Goal: Task Accomplishment & Management: Complete application form

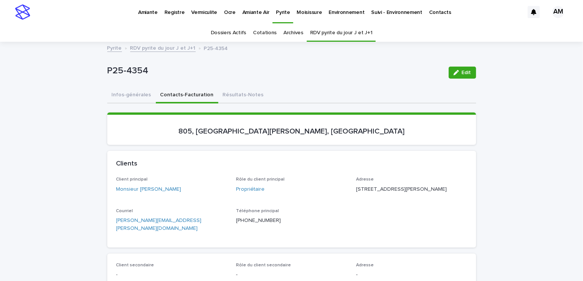
click at [108, 47] on link "Pyrite" at bounding box center [114, 47] width 15 height 9
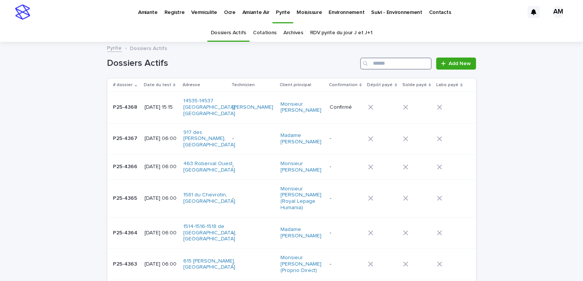
click at [408, 67] on input "Search" at bounding box center [396, 64] width 72 height 12
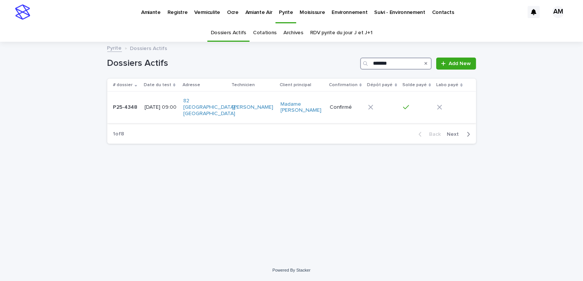
type input "*******"
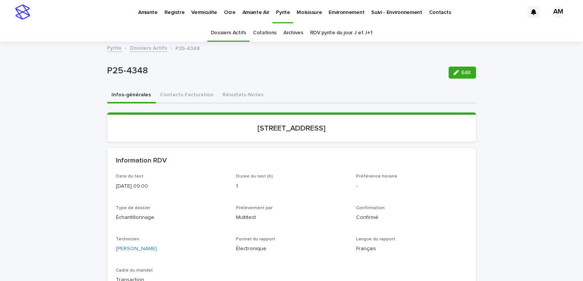
drag, startPoint x: 238, startPoint y: 92, endPoint x: 377, endPoint y: 89, distance: 139.0
click at [238, 92] on button "Résultats-Notes" at bounding box center [243, 96] width 50 height 16
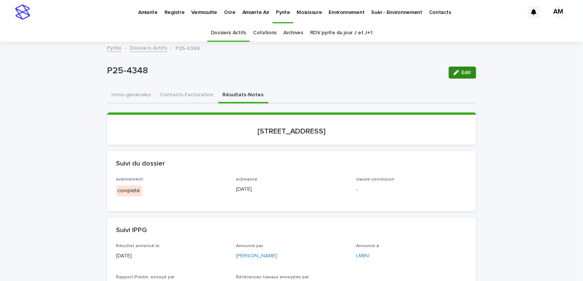
click at [463, 75] on span "Edit" at bounding box center [466, 72] width 9 height 5
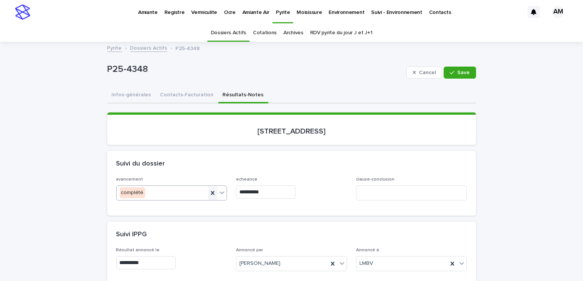
click at [209, 193] on icon at bounding box center [213, 193] width 8 height 8
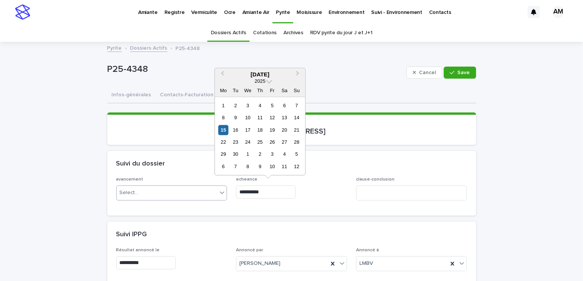
drag, startPoint x: 268, startPoint y: 188, endPoint x: 221, endPoint y: 192, distance: 46.9
click at [221, 192] on div "**********" at bounding box center [291, 191] width 351 height 29
type input "**********"
click at [284, 205] on span "**********" at bounding box center [291, 191] width 111 height 29
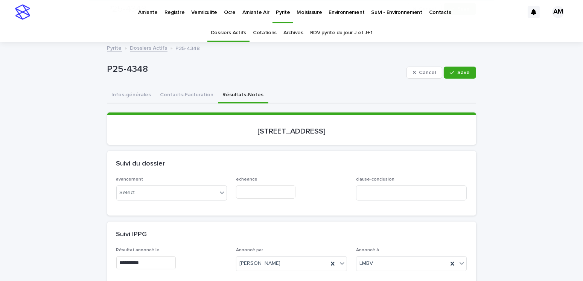
scroll to position [151, 0]
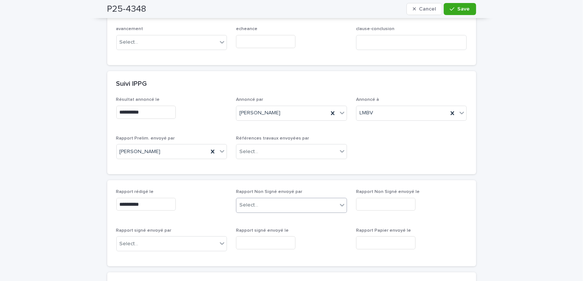
click at [246, 209] on div "Select..." at bounding box center [287, 205] width 101 height 12
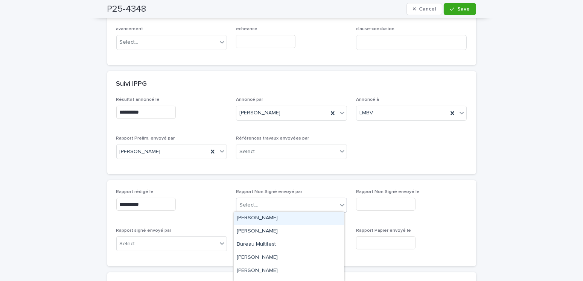
click at [245, 220] on div "Amilie Mainville" at bounding box center [289, 218] width 110 height 13
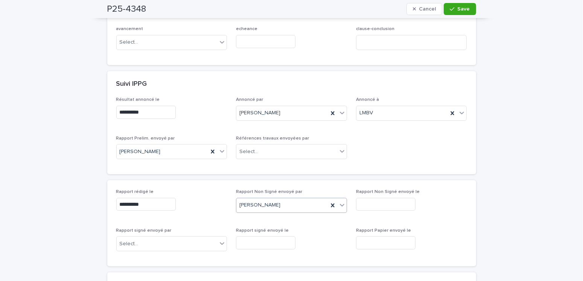
click at [377, 203] on input "text" at bounding box center [386, 204] width 60 height 13
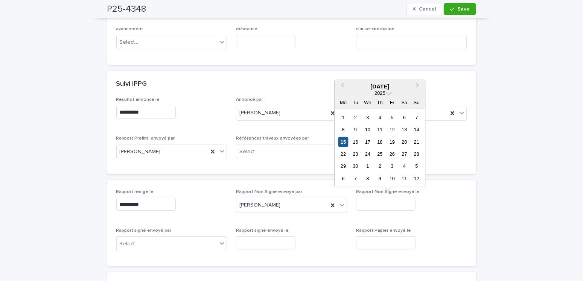
click at [348, 140] on div "15" at bounding box center [343, 142] width 10 height 10
type input "**********"
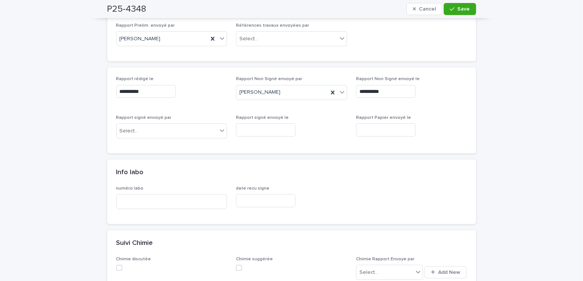
scroll to position [0, 0]
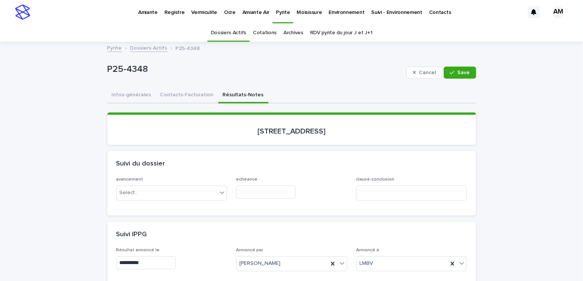
drag, startPoint x: 452, startPoint y: 73, endPoint x: 422, endPoint y: 93, distance: 36.1
click at [452, 73] on icon "button" at bounding box center [452, 72] width 5 height 5
click at [170, 91] on button "Contacts-Facturation" at bounding box center [187, 96] width 63 height 16
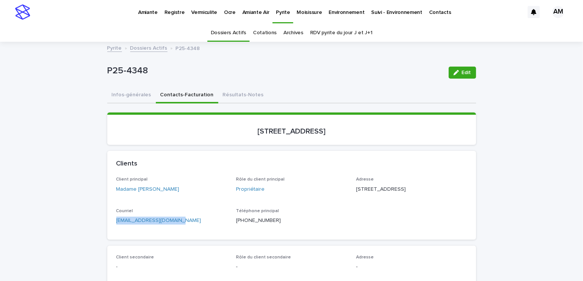
drag, startPoint x: 189, startPoint y: 231, endPoint x: 154, endPoint y: 243, distance: 37.2
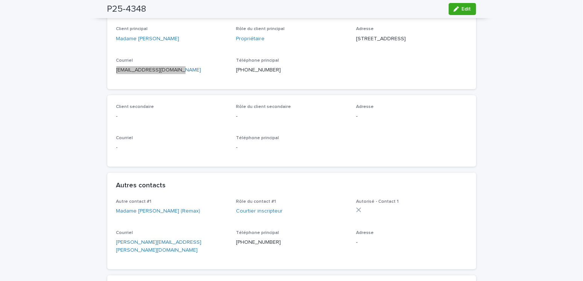
scroll to position [301, 0]
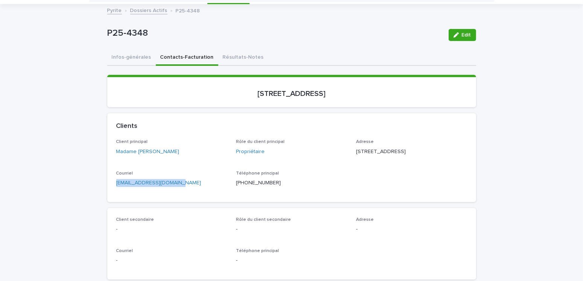
click at [241, 55] on button "Résultats-Notes" at bounding box center [243, 58] width 50 height 16
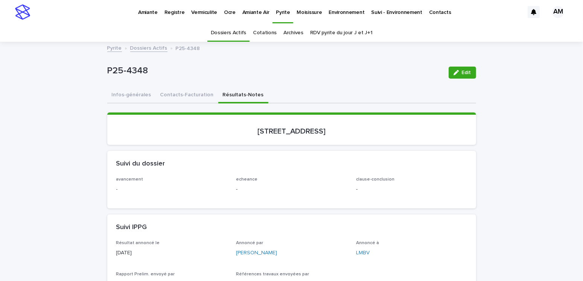
click at [144, 47] on link "Dossiers Actifs" at bounding box center [148, 47] width 37 height 9
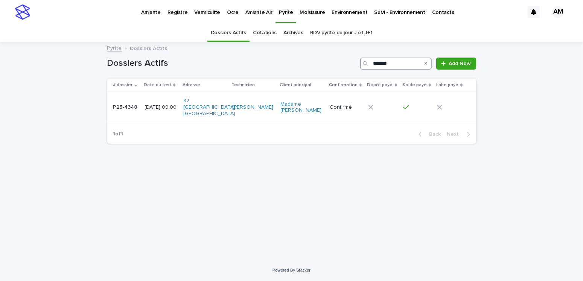
click at [403, 63] on input "*******" at bounding box center [396, 64] width 72 height 12
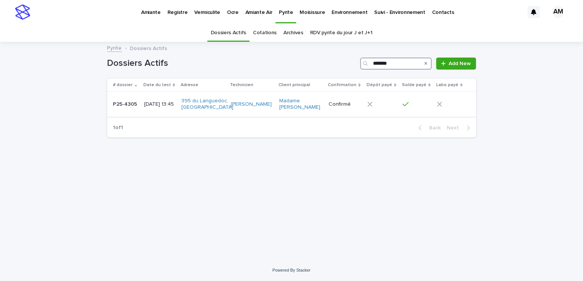
type input "*******"
click at [157, 108] on p "[DATE] 13:45" at bounding box center [159, 104] width 31 height 6
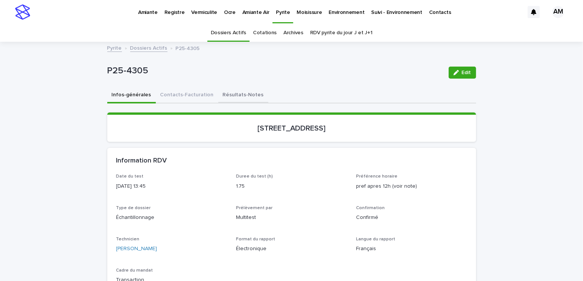
click at [220, 97] on button "Résultats-Notes" at bounding box center [243, 96] width 50 height 16
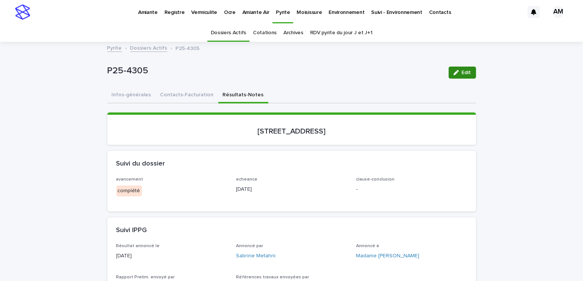
click at [464, 70] on span "Edit" at bounding box center [466, 72] width 9 height 5
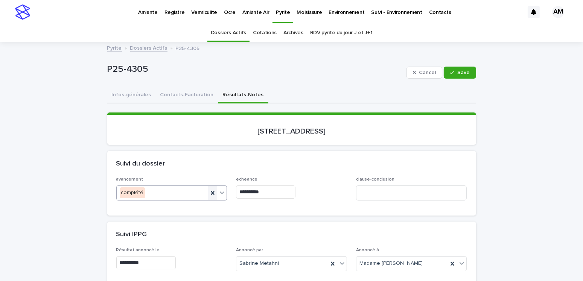
click at [209, 194] on icon at bounding box center [213, 193] width 8 height 8
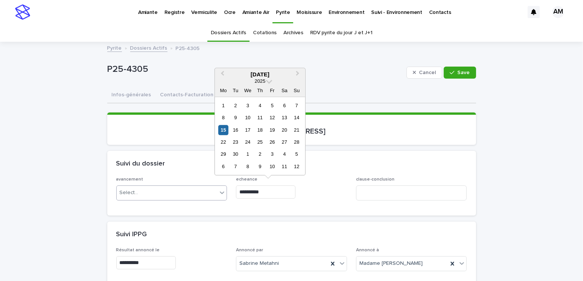
drag, startPoint x: 267, startPoint y: 191, endPoint x: 218, endPoint y: 183, distance: 49.7
click at [218, 183] on div "**********" at bounding box center [291, 191] width 351 height 29
type input "**********"
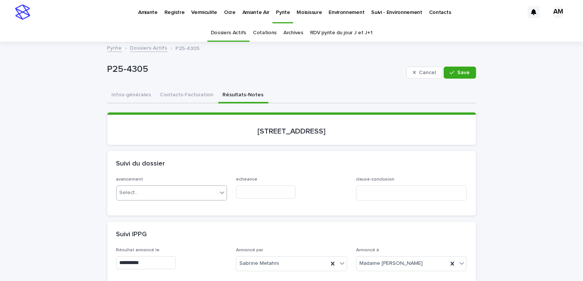
click at [285, 209] on div "avancement Select... echeance clause-conclusion" at bounding box center [291, 196] width 369 height 38
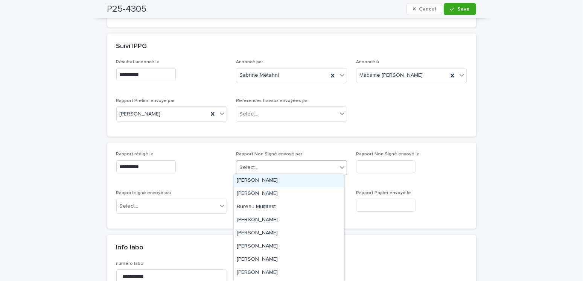
drag, startPoint x: 271, startPoint y: 170, endPoint x: 266, endPoint y: 187, distance: 17.9
click at [270, 173] on div "Select..." at bounding box center [287, 168] width 101 height 12
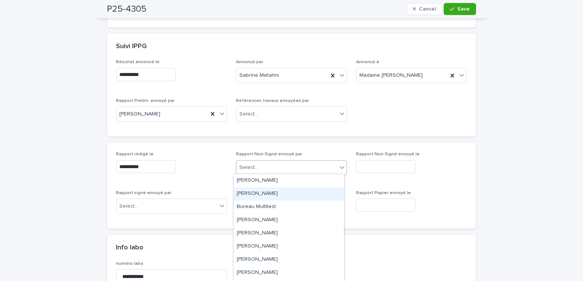
click at [266, 188] on div "Antoine Lévesque" at bounding box center [289, 194] width 110 height 13
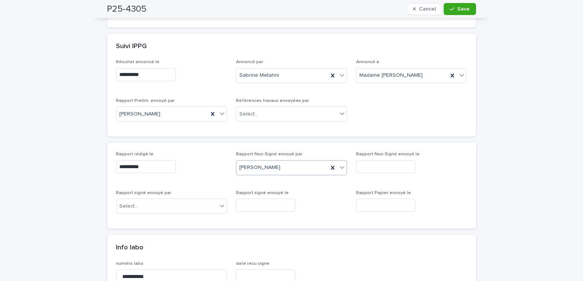
click at [273, 172] on div "Antoine Lévesque" at bounding box center [283, 168] width 92 height 12
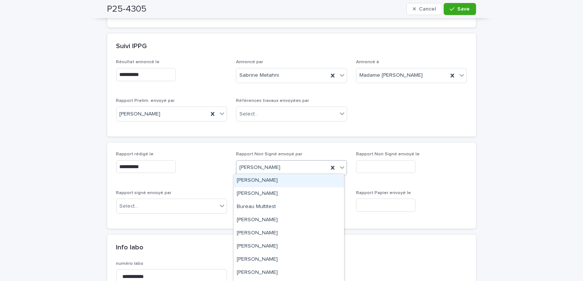
click at [273, 182] on div "Amilie Mainville" at bounding box center [289, 180] width 110 height 13
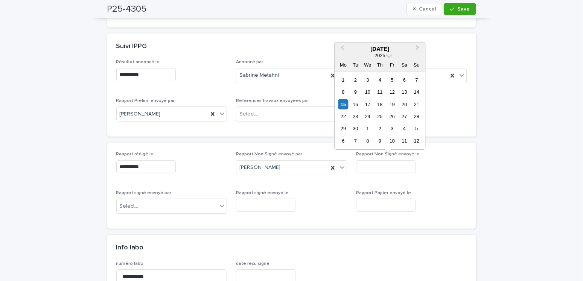
click at [368, 168] on input "text" at bounding box center [386, 166] width 60 height 13
click at [348, 105] on div "15" at bounding box center [343, 104] width 10 height 10
type input "**********"
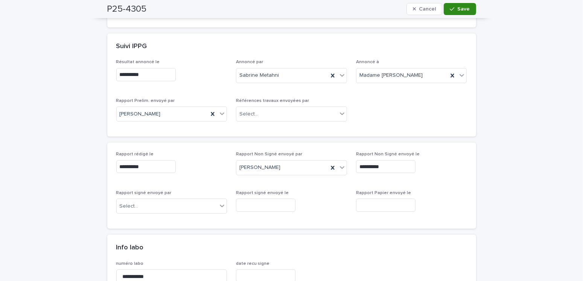
click at [450, 11] on icon "button" at bounding box center [452, 8] width 5 height 5
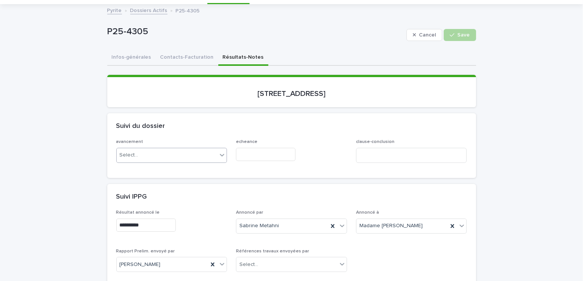
click at [179, 44] on div "P25-4305 Cancel Save" at bounding box center [291, 35] width 369 height 30
click at [180, 53] on button "Contacts-Facturation" at bounding box center [187, 58] width 63 height 16
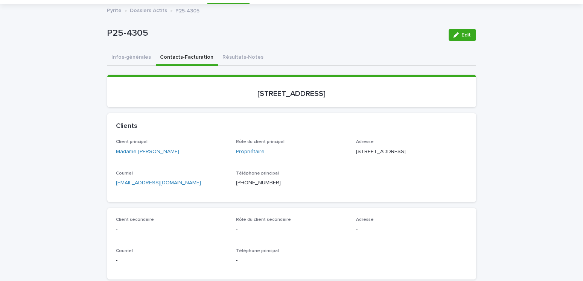
click at [232, 52] on button "Résultats-Notes" at bounding box center [243, 58] width 50 height 16
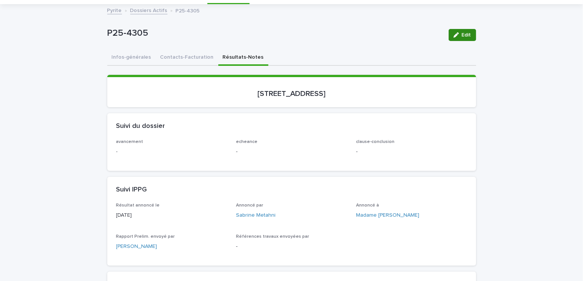
click at [466, 33] on span "Edit" at bounding box center [466, 34] width 9 height 5
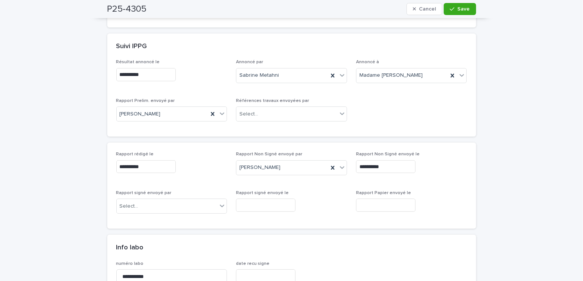
scroll to position [38, 0]
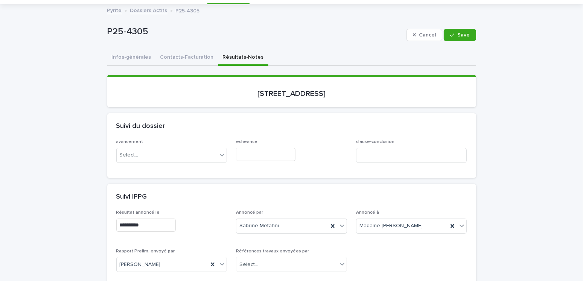
drag, startPoint x: 454, startPoint y: 33, endPoint x: 257, endPoint y: 111, distance: 211.9
click at [451, 36] on div "button" at bounding box center [454, 34] width 8 height 5
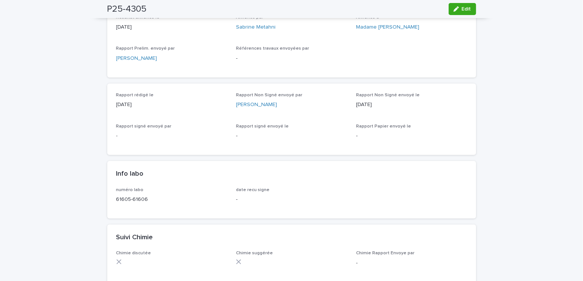
scroll to position [0, 0]
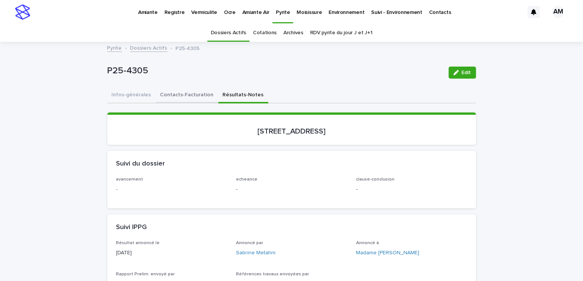
click at [189, 91] on button "Contacts-Facturation" at bounding box center [187, 96] width 63 height 16
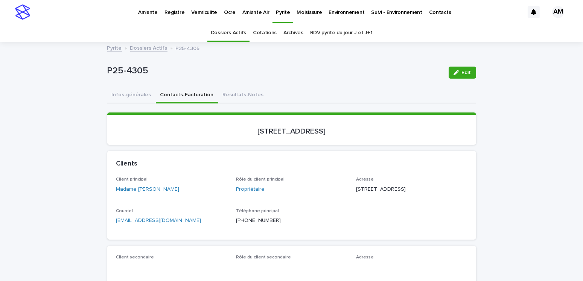
scroll to position [75, 0]
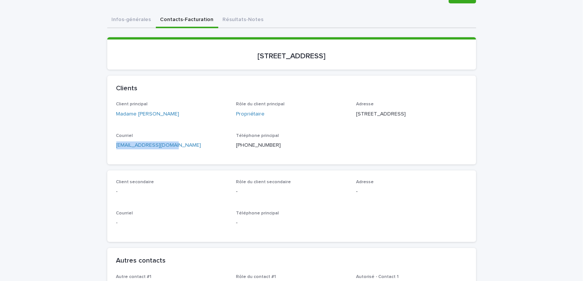
drag, startPoint x: 141, startPoint y: 157, endPoint x: 91, endPoint y: 154, distance: 50.2
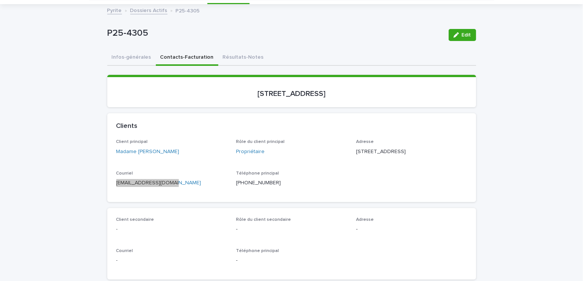
scroll to position [0, 0]
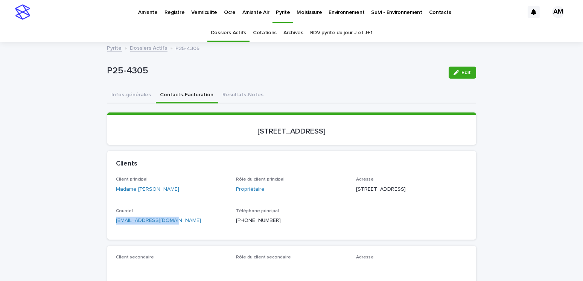
click at [154, 47] on link "Dossiers Actifs" at bounding box center [148, 47] width 37 height 9
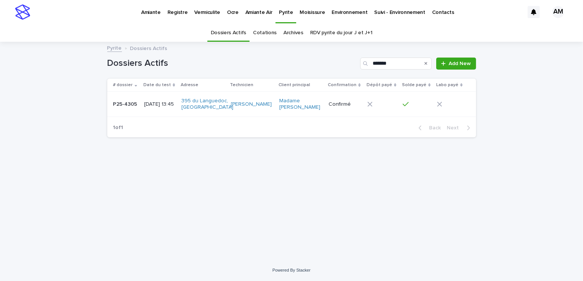
click at [203, 14] on p "Vermiculite" at bounding box center [207, 8] width 26 height 16
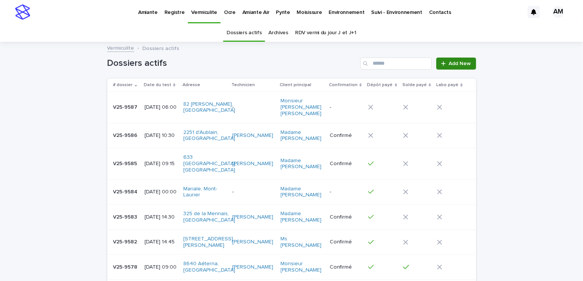
click at [461, 60] on link "Add New" at bounding box center [457, 64] width 40 height 12
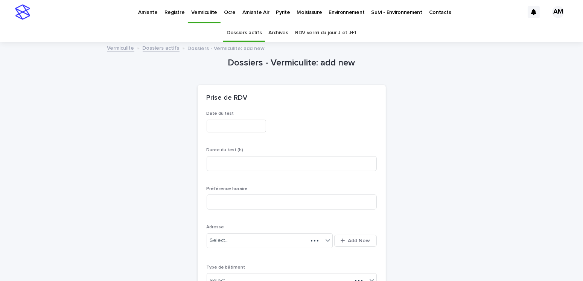
scroll to position [24, 0]
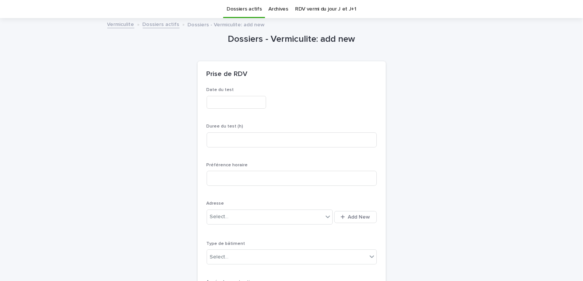
click at [229, 96] on input "text" at bounding box center [237, 102] width 60 height 13
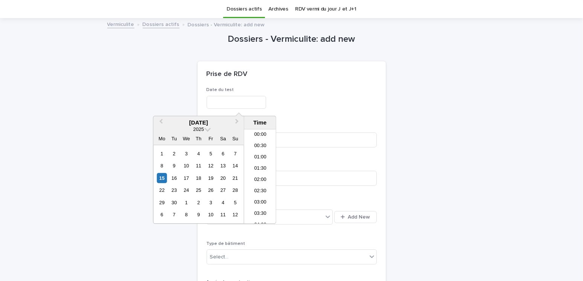
scroll to position [252, 0]
click at [185, 177] on div "17" at bounding box center [187, 178] width 10 height 10
type input "**********"
drag, startPoint x: 394, startPoint y: 89, endPoint x: 406, endPoint y: 113, distance: 26.3
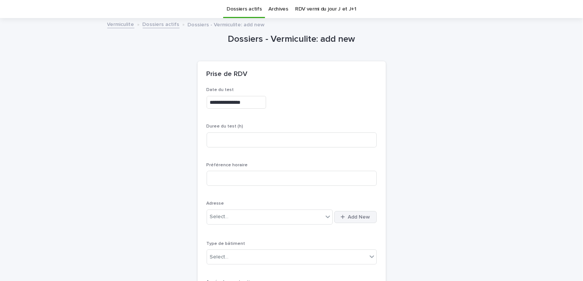
click at [357, 215] on span "Add New" at bounding box center [359, 217] width 22 height 5
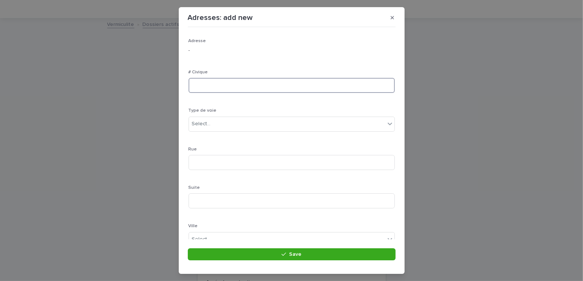
click at [215, 88] on input at bounding box center [292, 85] width 206 height 15
type input "*"
type input "***"
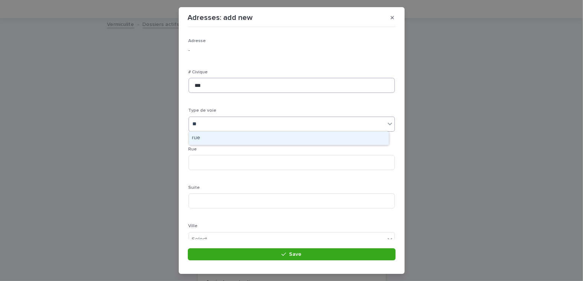
type input "***"
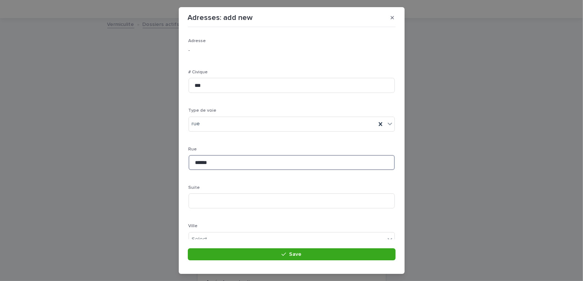
click at [214, 165] on input "******" at bounding box center [292, 162] width 206 height 15
type input "**********"
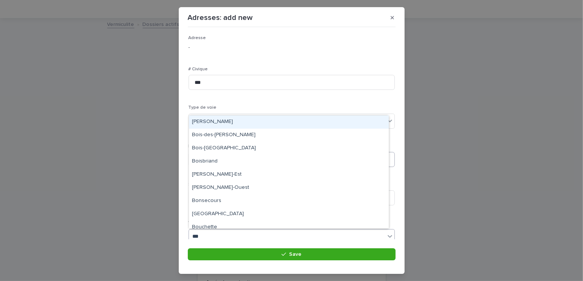
type input "****"
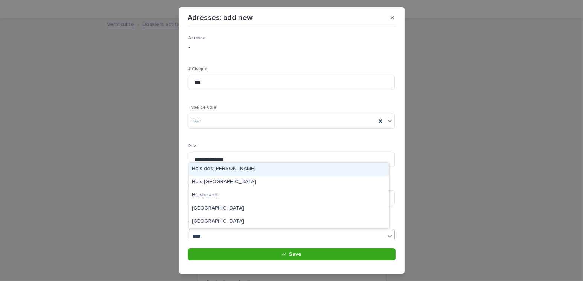
click at [224, 171] on div "Bois-des-Filion" at bounding box center [289, 169] width 200 height 13
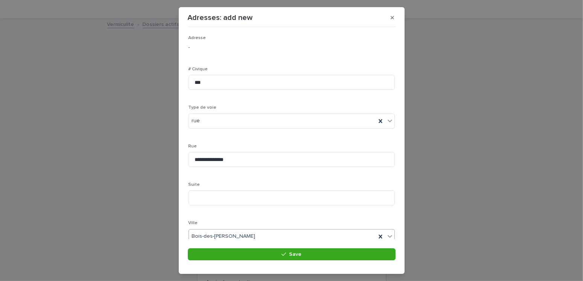
scroll to position [116, 0]
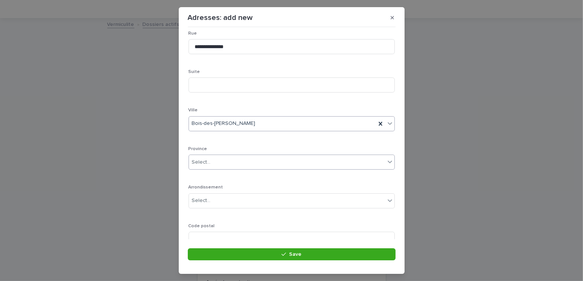
click at [206, 161] on div "Select..." at bounding box center [201, 163] width 19 height 8
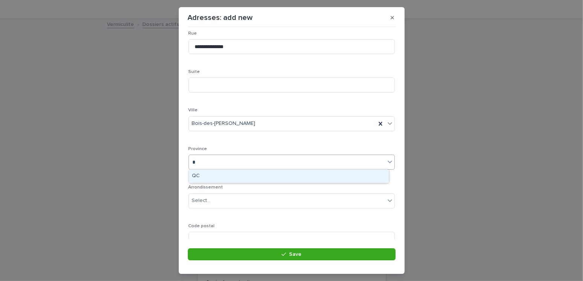
type input "**"
click at [204, 175] on div "QC" at bounding box center [289, 176] width 200 height 13
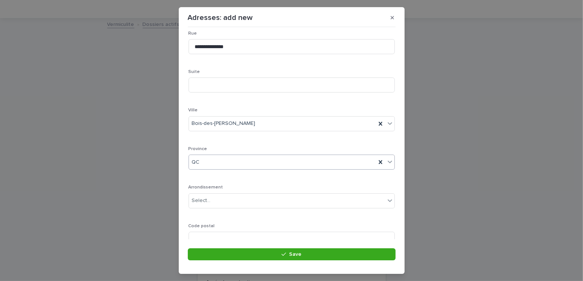
scroll to position [146, 0]
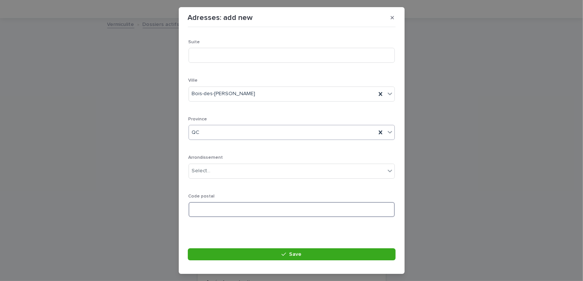
click at [217, 208] on input at bounding box center [292, 209] width 206 height 15
click at [211, 206] on input at bounding box center [292, 209] width 206 height 15
type input "*******"
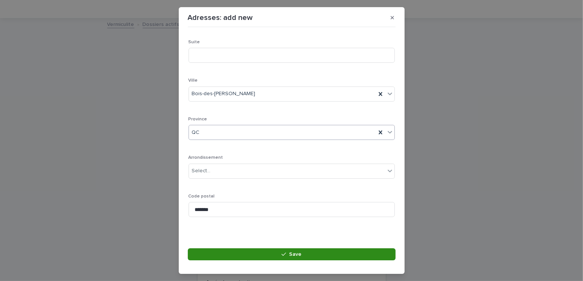
click at [298, 253] on span "Save" at bounding box center [295, 254] width 12 height 5
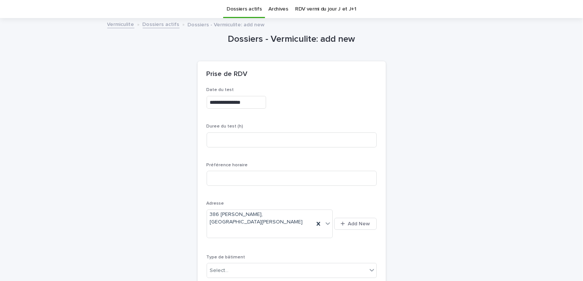
scroll to position [137, 0]
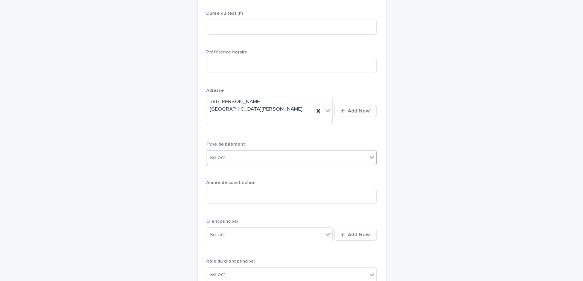
click at [232, 152] on div "Select..." at bounding box center [287, 158] width 160 height 12
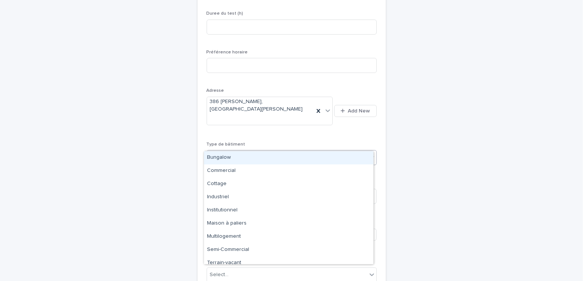
click at [223, 160] on div "Bungalow" at bounding box center [289, 157] width 170 height 13
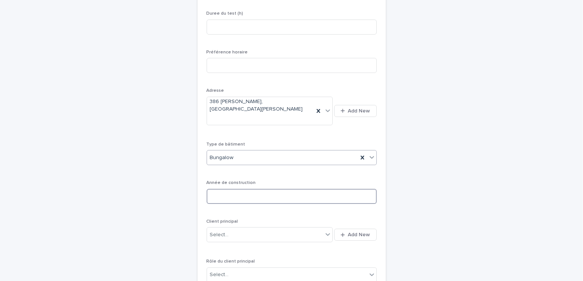
click at [228, 189] on input at bounding box center [292, 196] width 170 height 15
click at [235, 180] on div "Année de construction" at bounding box center [292, 194] width 170 height 29
click at [233, 189] on input at bounding box center [292, 196] width 170 height 15
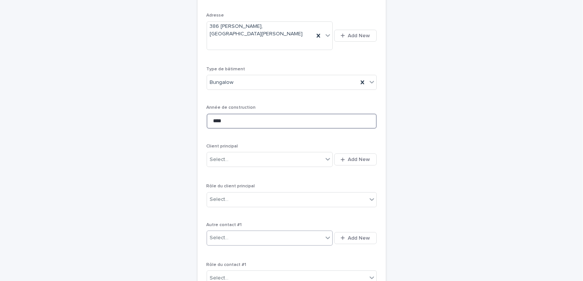
scroll to position [287, 0]
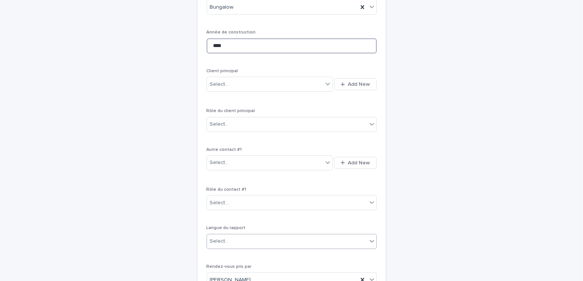
type input "****"
click at [235, 235] on div "Select..." at bounding box center [287, 241] width 160 height 12
click at [230, 240] on div "Français" at bounding box center [289, 240] width 170 height 13
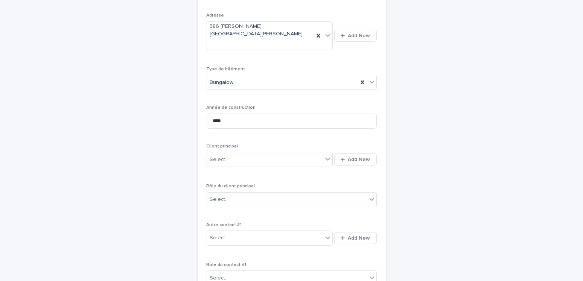
scroll to position [250, 0]
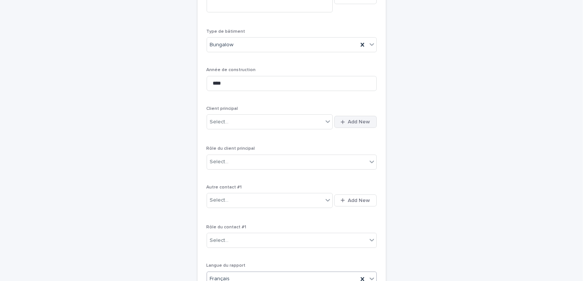
click at [350, 119] on span "Add New" at bounding box center [359, 121] width 22 height 5
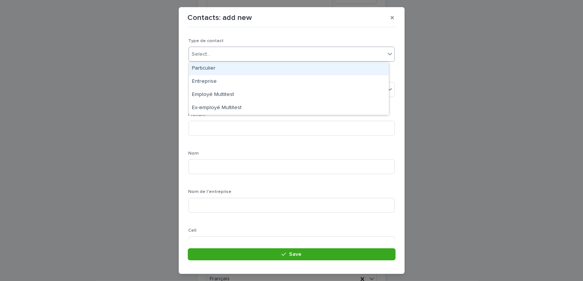
click at [194, 53] on div "Select..." at bounding box center [201, 54] width 19 height 8
click at [209, 69] on div "Particulier" at bounding box center [289, 68] width 200 height 13
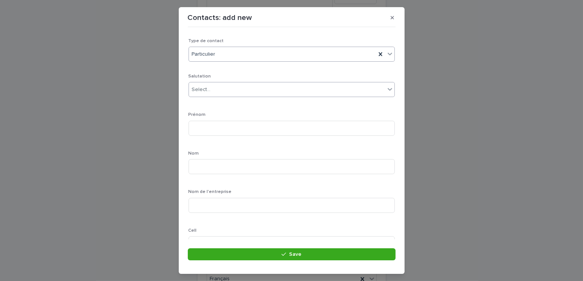
click at [212, 93] on div "Select..." at bounding box center [287, 90] width 196 height 12
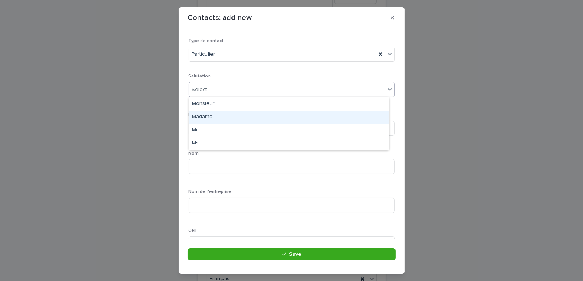
click at [210, 112] on div "Madame" at bounding box center [289, 117] width 200 height 13
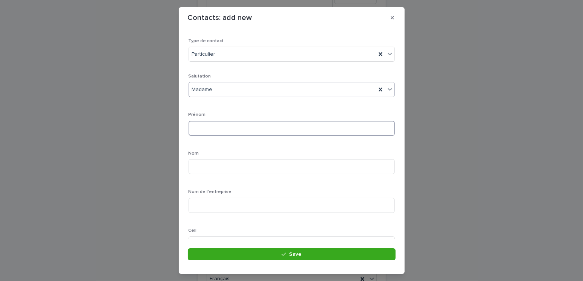
click at [216, 134] on input at bounding box center [292, 128] width 206 height 15
type input "******"
drag, startPoint x: 199, startPoint y: 165, endPoint x: 209, endPoint y: 171, distance: 11.6
click at [199, 167] on input "**********" at bounding box center [292, 166] width 206 height 15
click at [225, 166] on input "**********" at bounding box center [292, 166] width 206 height 15
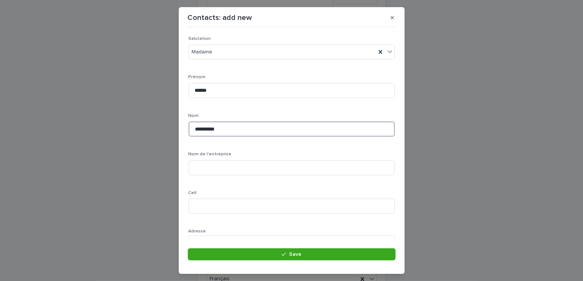
scroll to position [113, 0]
type input "**********"
click at [211, 131] on input at bounding box center [292, 131] width 206 height 15
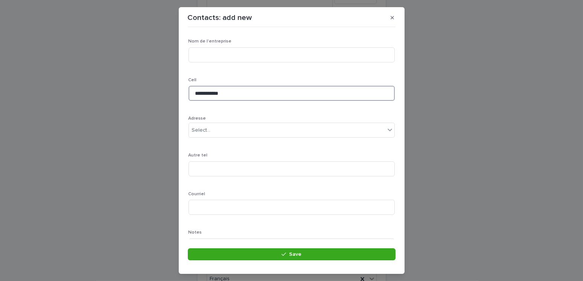
scroll to position [187, 0]
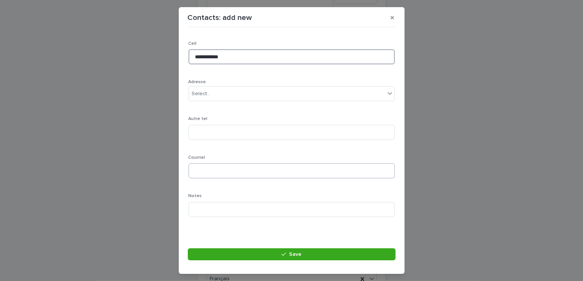
type input "**********"
click at [213, 169] on input at bounding box center [292, 170] width 206 height 15
type input "*"
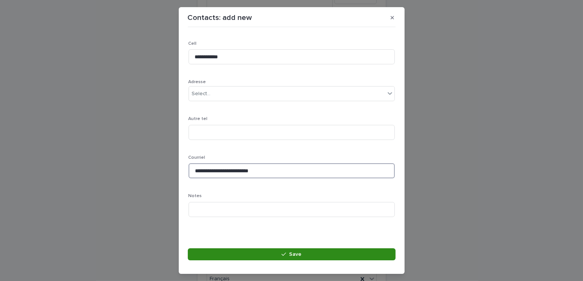
type input "**********"
click at [331, 250] on button "Save" at bounding box center [292, 255] width 208 height 12
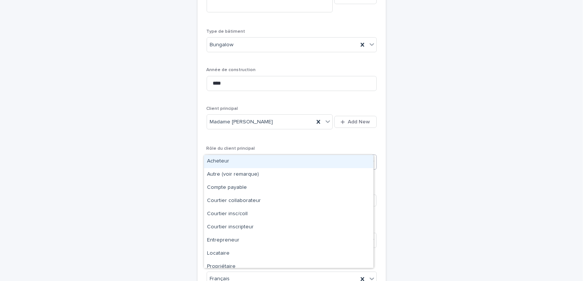
click at [241, 156] on div "Select..." at bounding box center [287, 162] width 160 height 12
click at [222, 162] on div "Acheteur" at bounding box center [289, 161] width 170 height 13
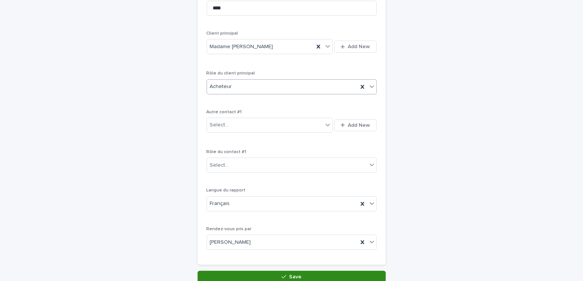
scroll to position [363, 0]
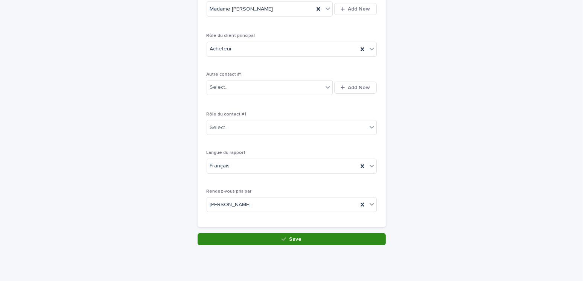
click at [264, 234] on button "Save" at bounding box center [292, 240] width 188 height 12
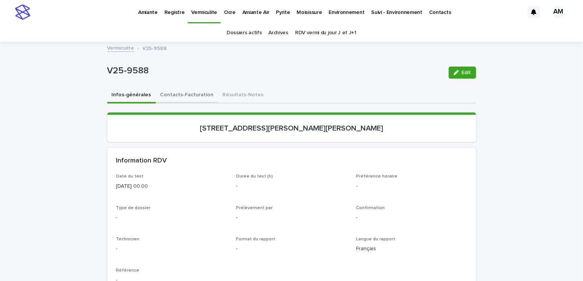
click at [184, 97] on button "Contacts-Facturation" at bounding box center [187, 96] width 63 height 16
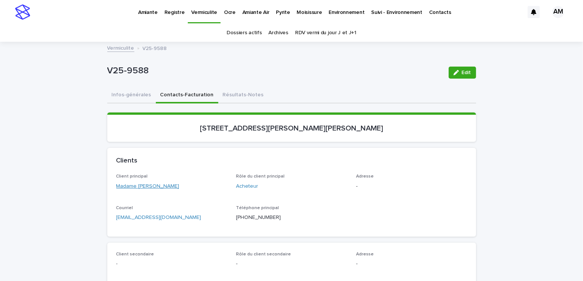
click at [137, 188] on link "Madame Léanne Dauphinais" at bounding box center [147, 187] width 63 height 8
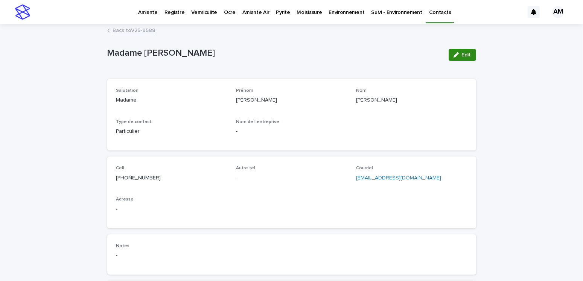
drag, startPoint x: 468, startPoint y: 56, endPoint x: 464, endPoint y: 67, distance: 12.3
click at [468, 56] on span "Edit" at bounding box center [466, 54] width 9 height 5
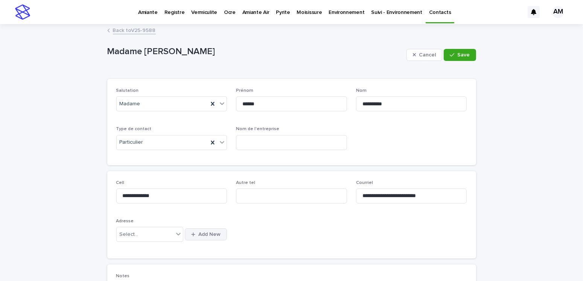
click at [206, 235] on span "Add New" at bounding box center [210, 234] width 22 height 5
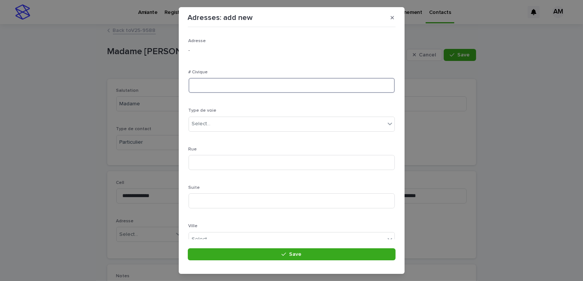
click at [214, 88] on input at bounding box center [292, 85] width 206 height 15
type input "**"
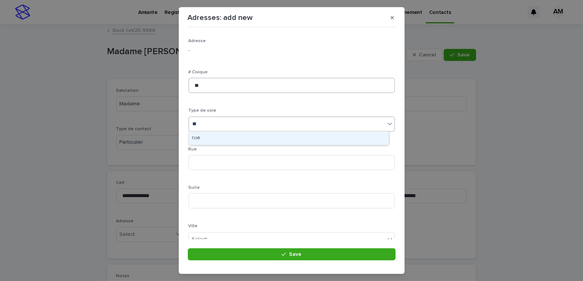
type input "***"
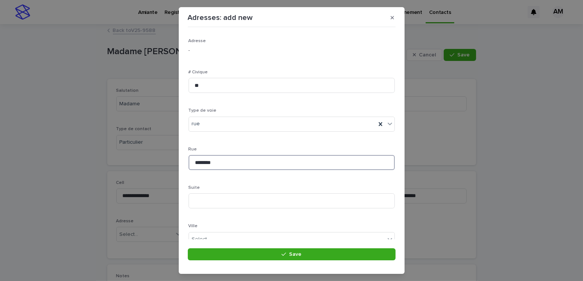
scroll to position [113, 0]
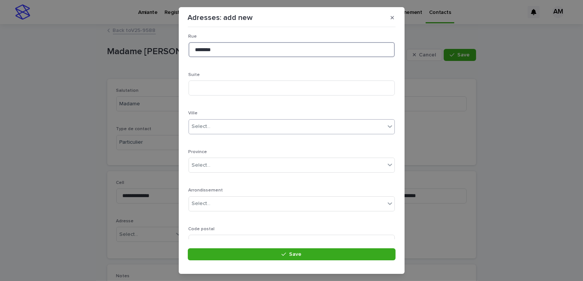
type input "********"
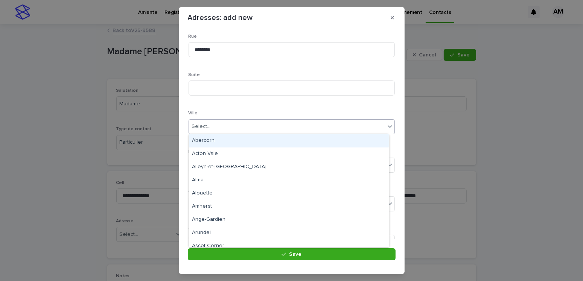
click at [222, 122] on div "Select..." at bounding box center [287, 127] width 196 height 12
type input "*****"
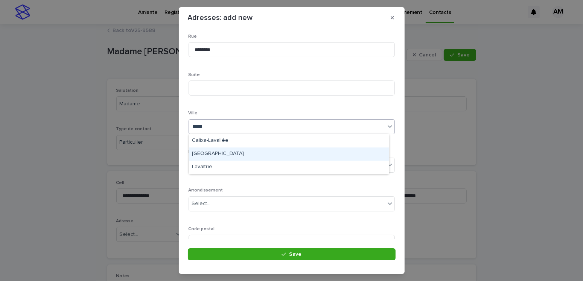
click at [210, 154] on div "Laval" at bounding box center [289, 154] width 200 height 13
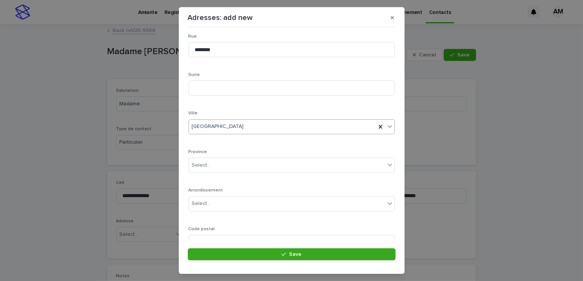
scroll to position [146, 0]
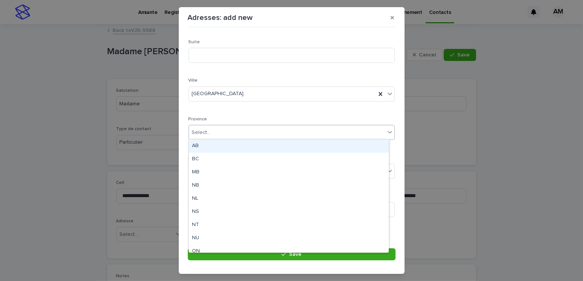
click at [212, 131] on input "text" at bounding box center [212, 133] width 1 height 6
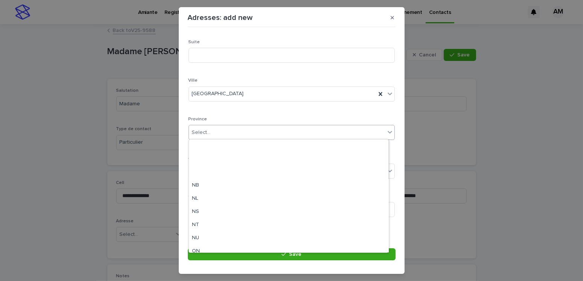
scroll to position [58, 0]
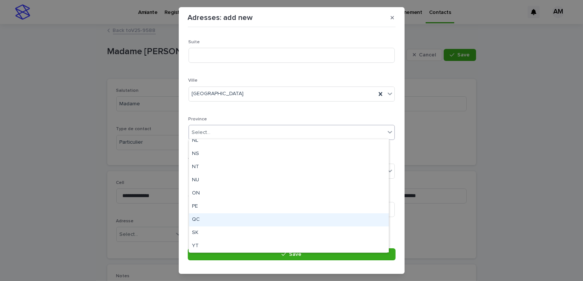
click at [193, 220] on div "QC" at bounding box center [289, 220] width 200 height 13
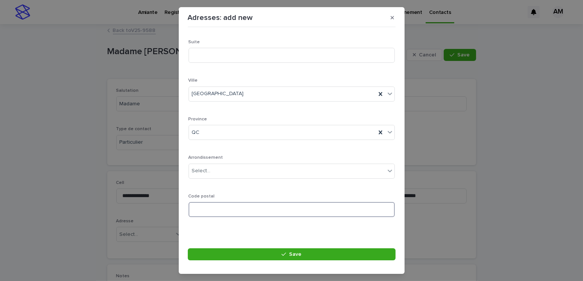
click at [217, 211] on input at bounding box center [292, 209] width 206 height 15
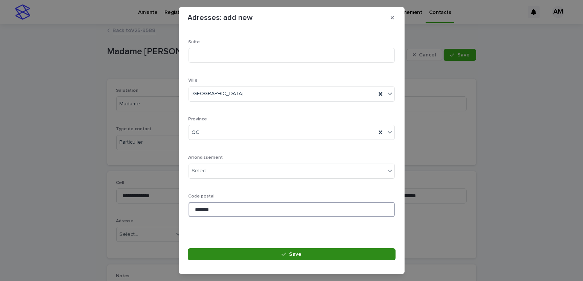
type input "*******"
click at [292, 252] on span "Save" at bounding box center [295, 254] width 12 height 5
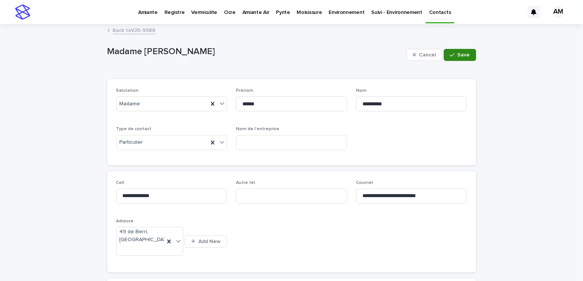
drag, startPoint x: 457, startPoint y: 52, endPoint x: 452, endPoint y: 52, distance: 4.9
click at [458, 52] on span "Save" at bounding box center [464, 54] width 12 height 5
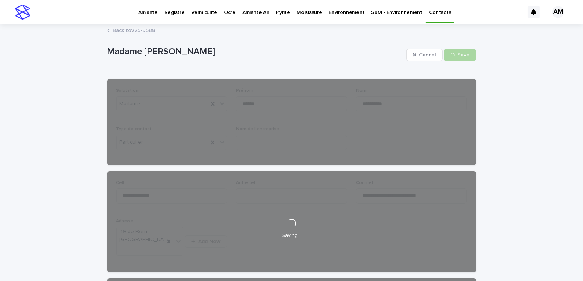
click at [125, 28] on link "Back to V25-9588" at bounding box center [134, 30] width 43 height 9
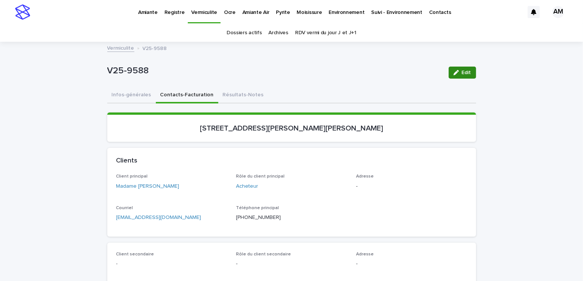
click at [466, 72] on span "Edit" at bounding box center [466, 72] width 9 height 5
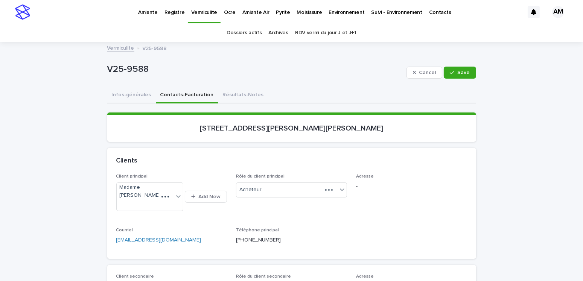
scroll to position [113, 0]
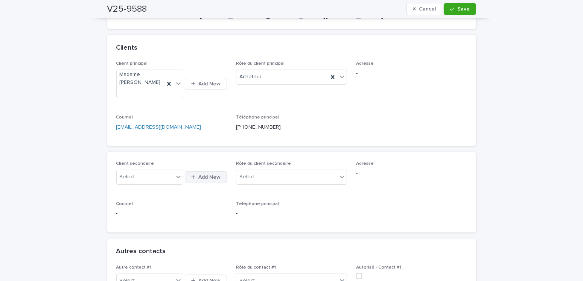
click at [204, 176] on span "Add New" at bounding box center [210, 177] width 22 height 5
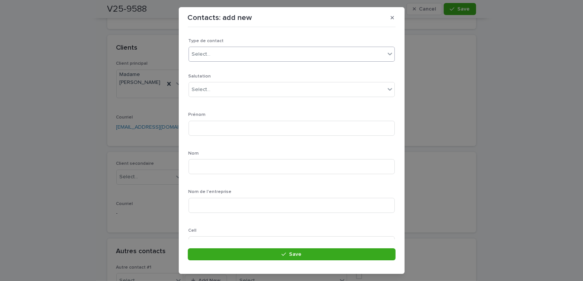
click at [224, 61] on div "Select..." at bounding box center [292, 54] width 206 height 15
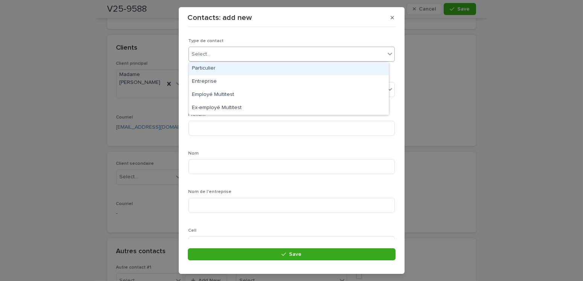
click at [207, 69] on div "Particulier" at bounding box center [289, 68] width 200 height 13
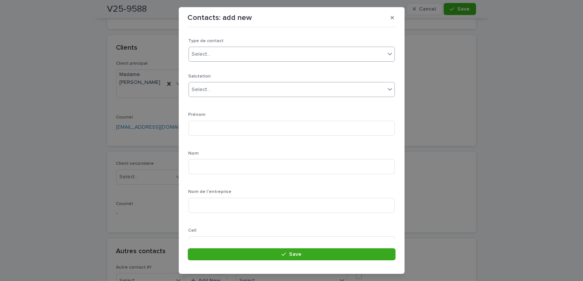
click at [209, 89] on div "Select..." at bounding box center [201, 90] width 19 height 8
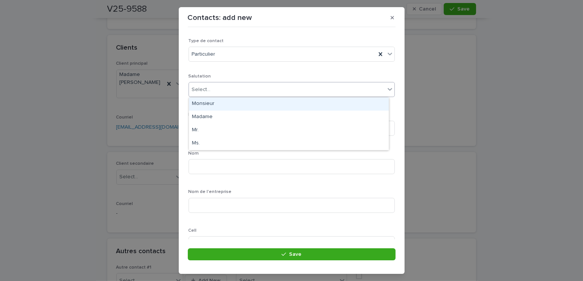
drag, startPoint x: 205, startPoint y: 102, endPoint x: 213, endPoint y: 118, distance: 18.4
click at [206, 105] on div "Monsieur" at bounding box center [289, 104] width 200 height 13
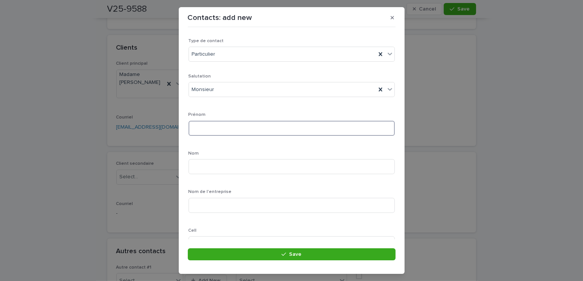
click at [210, 126] on input at bounding box center [292, 128] width 206 height 15
type input "**********"
type input "*******"
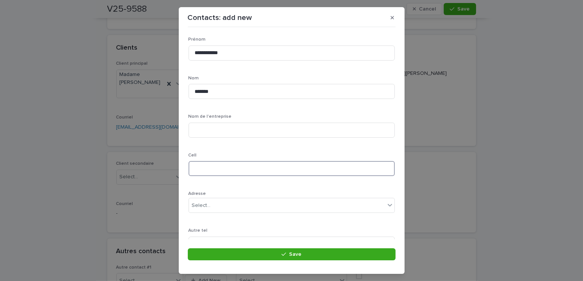
click at [205, 166] on input at bounding box center [292, 168] width 206 height 15
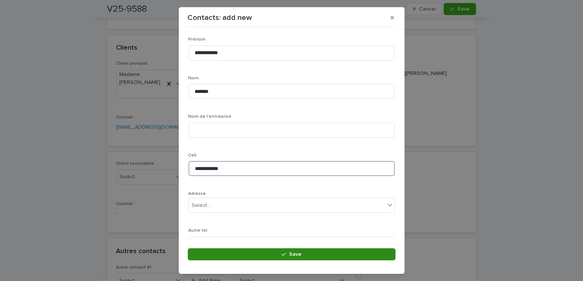
type input "**********"
drag, startPoint x: 273, startPoint y: 255, endPoint x: 407, endPoint y: 254, distance: 134.1
click at [273, 255] on button "Save" at bounding box center [292, 255] width 208 height 12
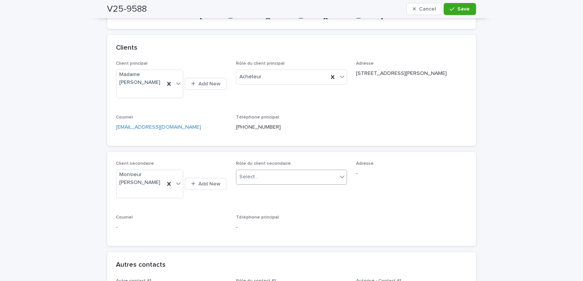
click at [259, 175] on input "text" at bounding box center [259, 177] width 1 height 6
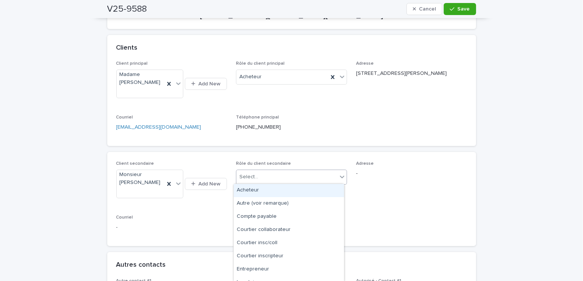
click at [251, 193] on div "Acheteur" at bounding box center [289, 190] width 110 height 13
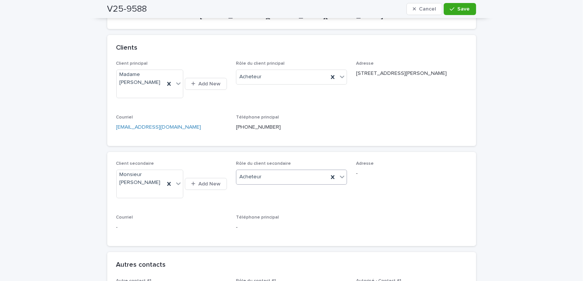
scroll to position [264, 0]
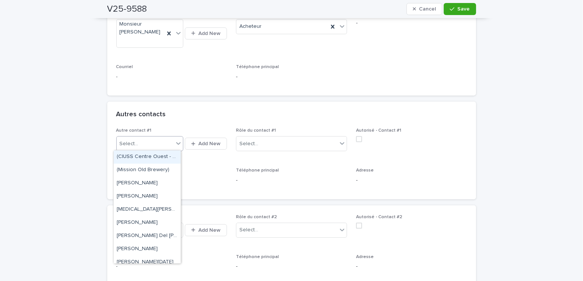
click at [140, 143] on div "Select..." at bounding box center [145, 144] width 57 height 12
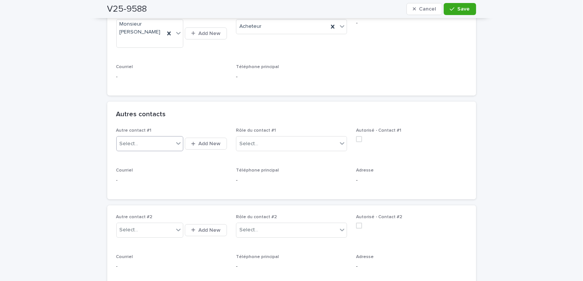
click at [140, 143] on div "Select..." at bounding box center [145, 144] width 57 height 12
type input "**********"
click at [208, 142] on span "Add New" at bounding box center [210, 143] width 22 height 5
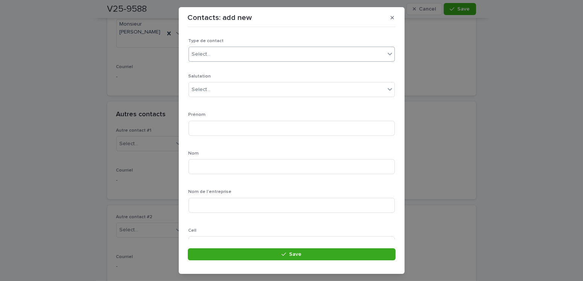
click at [205, 60] on div "Select..." at bounding box center [287, 54] width 196 height 12
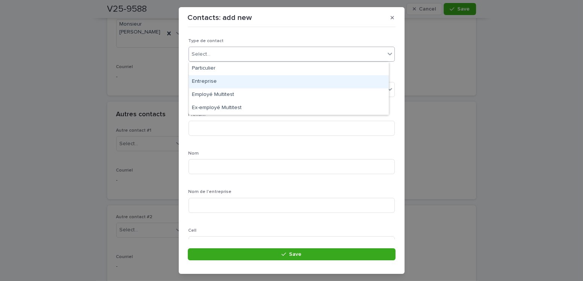
click at [207, 79] on div "Entreprise" at bounding box center [289, 81] width 200 height 13
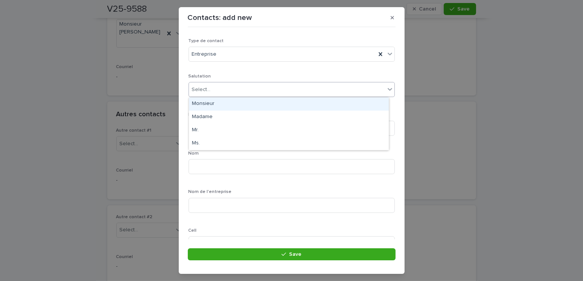
click at [215, 92] on div "Select..." at bounding box center [287, 90] width 196 height 12
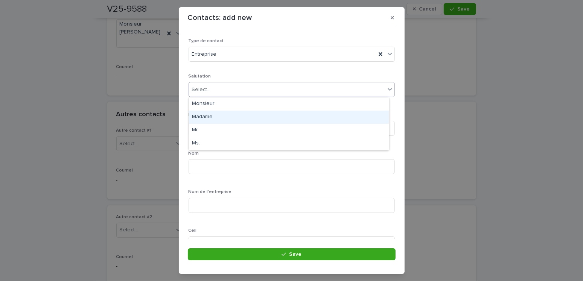
click at [207, 117] on div "Madame" at bounding box center [289, 117] width 200 height 13
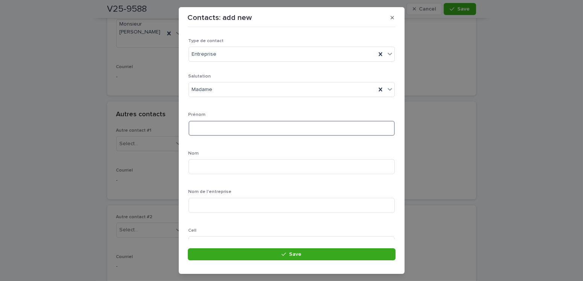
click at [207, 128] on input at bounding box center [292, 128] width 206 height 15
type input "******"
type input "********"
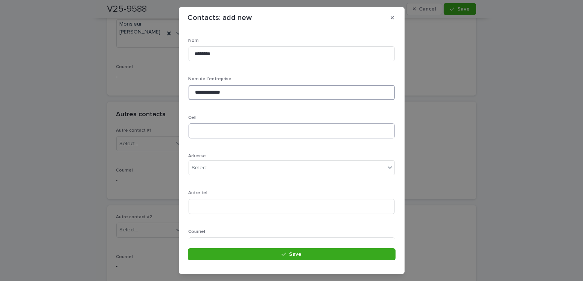
type input "**********"
drag, startPoint x: 202, startPoint y: 129, endPoint x: 210, endPoint y: 131, distance: 8.1
click at [202, 129] on input at bounding box center [292, 131] width 206 height 15
click at [241, 136] on input at bounding box center [292, 131] width 206 height 15
type input "**********"
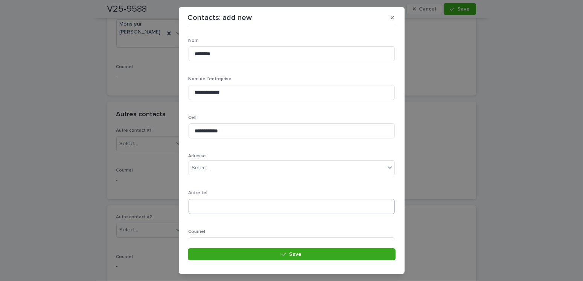
scroll to position [187, 0]
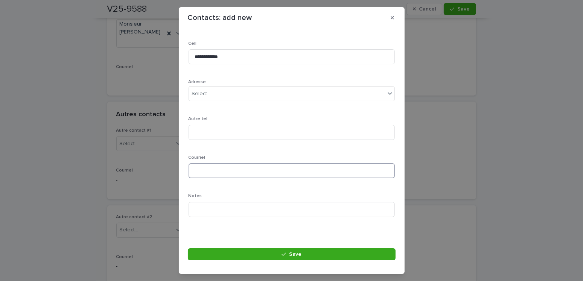
click at [207, 169] on input at bounding box center [292, 170] width 206 height 15
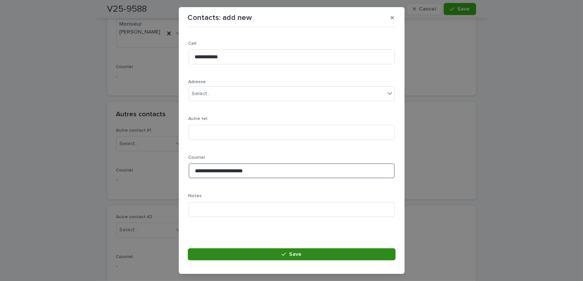
type input "**********"
drag, startPoint x: 300, startPoint y: 251, endPoint x: 306, endPoint y: 253, distance: 6.2
click at [301, 252] on span "Save" at bounding box center [295, 254] width 12 height 5
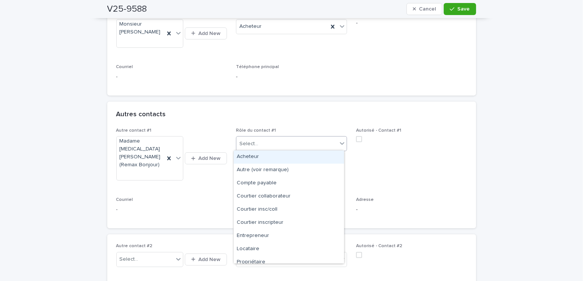
click at [258, 136] on div "Select..." at bounding box center [291, 143] width 111 height 15
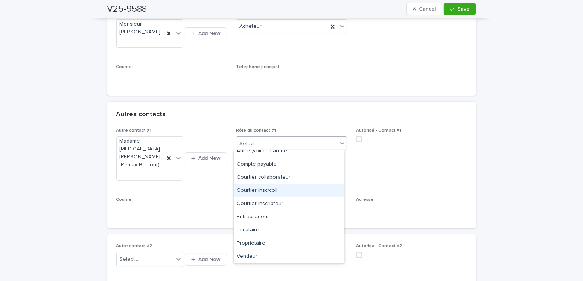
scroll to position [0, 0]
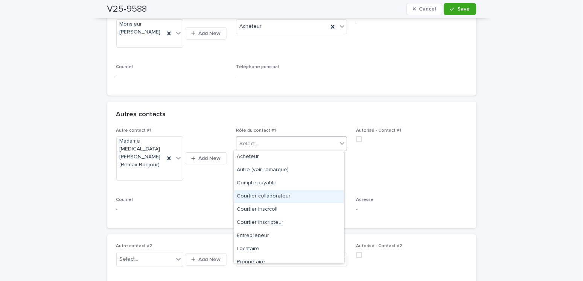
click at [269, 196] on div "Courtier collaborateur" at bounding box center [289, 196] width 110 height 13
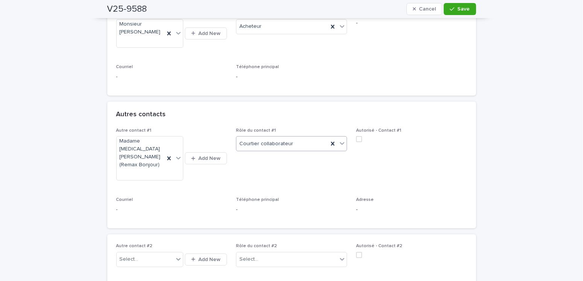
click at [356, 140] on span at bounding box center [359, 139] width 6 height 6
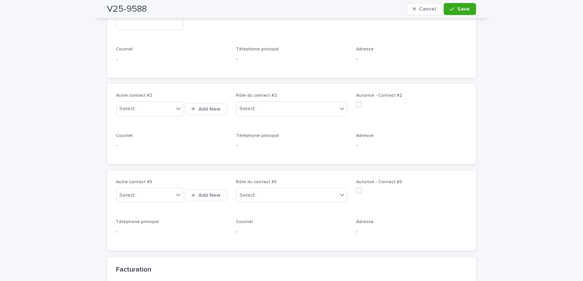
scroll to position [377, 0]
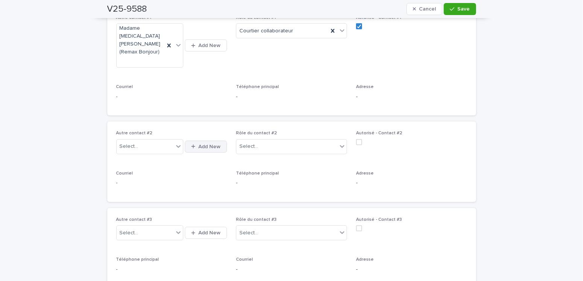
click at [194, 144] on div "button" at bounding box center [194, 146] width 7 height 5
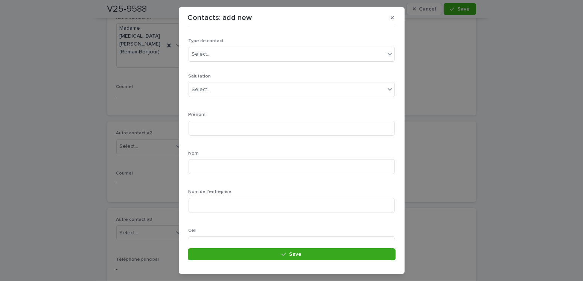
drag, startPoint x: 128, startPoint y: 101, endPoint x: 134, endPoint y: 135, distance: 34.8
click at [129, 103] on div "Contacts: add new Loading... Saving… Loading... Saving… Loading... Saving… Type…" at bounding box center [291, 140] width 583 height 281
click at [394, 21] on button "button" at bounding box center [392, 18] width 12 height 12
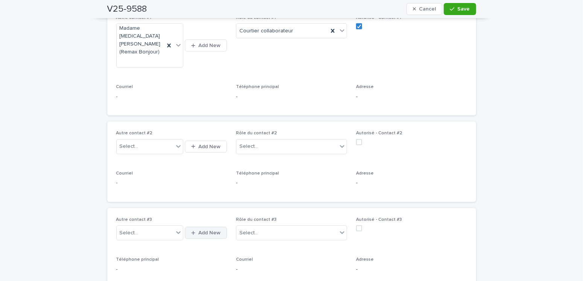
click at [206, 231] on span "Add New" at bounding box center [210, 233] width 22 height 5
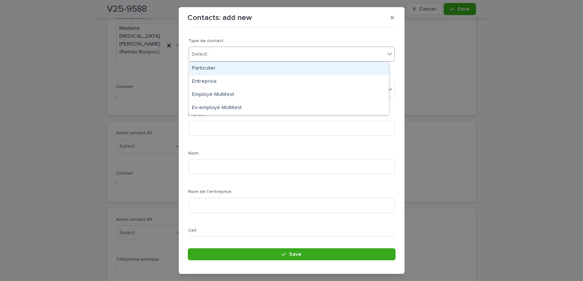
drag, startPoint x: 202, startPoint y: 52, endPoint x: 237, endPoint y: 65, distance: 37.4
click at [204, 53] on div "Select..." at bounding box center [201, 54] width 19 height 8
click at [208, 69] on div "Particulier" at bounding box center [289, 68] width 200 height 13
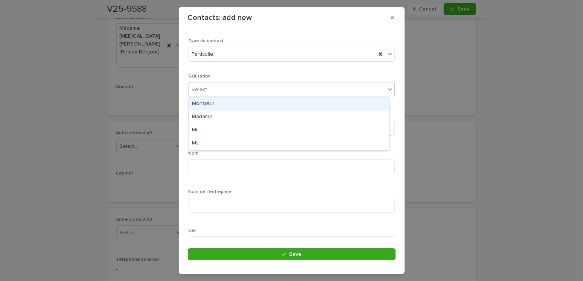
drag, startPoint x: 206, startPoint y: 89, endPoint x: 220, endPoint y: 103, distance: 19.7
click at [206, 89] on div "Select..." at bounding box center [201, 90] width 19 height 8
click at [204, 105] on div "Monsieur" at bounding box center [289, 104] width 200 height 13
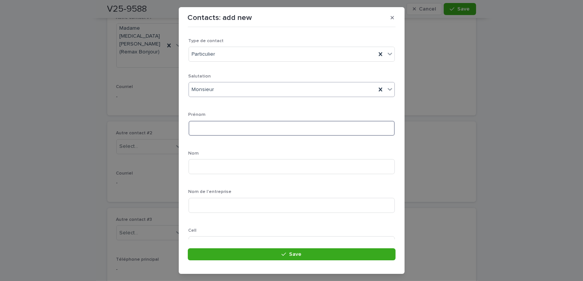
click at [204, 130] on input at bounding box center [292, 128] width 206 height 15
type input "********"
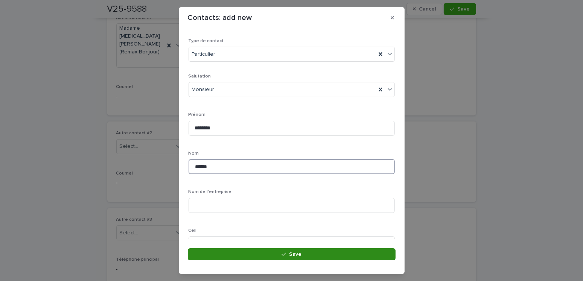
type input "******"
click at [293, 254] on span "Save" at bounding box center [295, 254] width 12 height 5
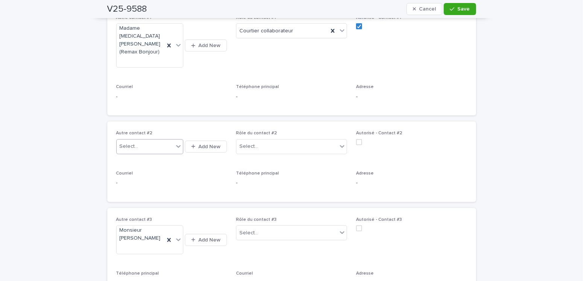
click at [127, 143] on div "Select..." at bounding box center [129, 147] width 19 height 8
type input "**********"
click at [209, 144] on span "Add New" at bounding box center [210, 146] width 22 height 5
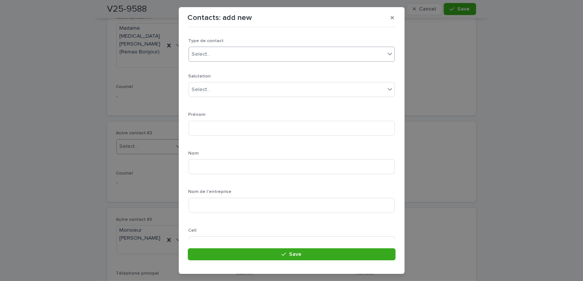
click at [226, 51] on div "Select..." at bounding box center [287, 54] width 196 height 12
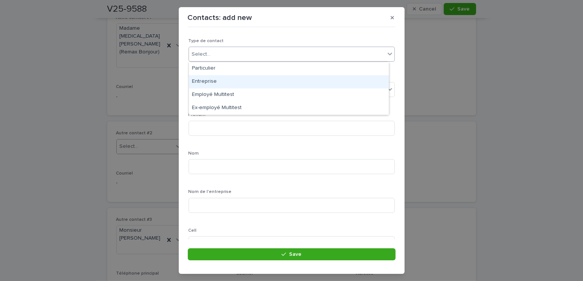
click at [207, 82] on div "Entreprise" at bounding box center [289, 81] width 200 height 13
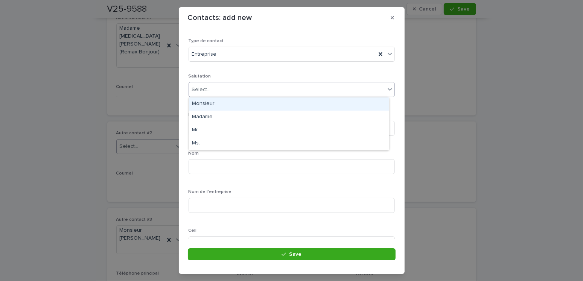
click at [223, 88] on div "Select..." at bounding box center [287, 90] width 196 height 12
click at [200, 103] on div "Monsieur" at bounding box center [289, 104] width 200 height 13
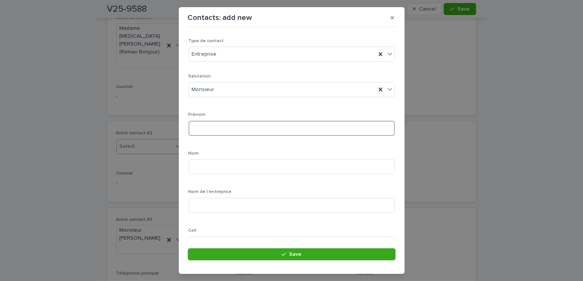
click at [202, 128] on input at bounding box center [292, 128] width 206 height 15
type input "******"
type input "*"
type input "*********"
click at [215, 206] on input at bounding box center [292, 205] width 206 height 15
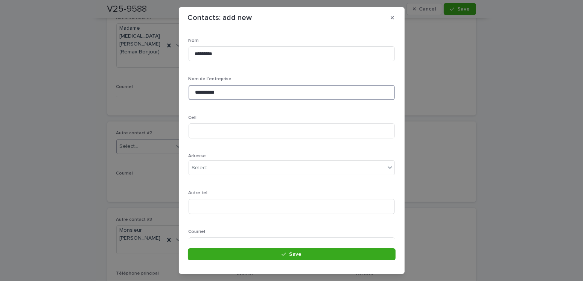
scroll to position [151, 0]
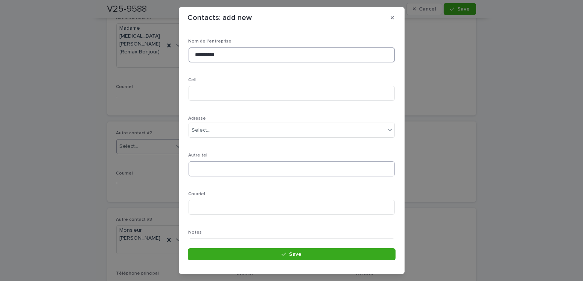
type input "**********"
click at [206, 163] on input at bounding box center [292, 169] width 206 height 15
type input "********"
drag, startPoint x: 224, startPoint y: 174, endPoint x: 146, endPoint y: 166, distance: 78.7
click at [146, 166] on div "**********" at bounding box center [291, 140] width 583 height 281
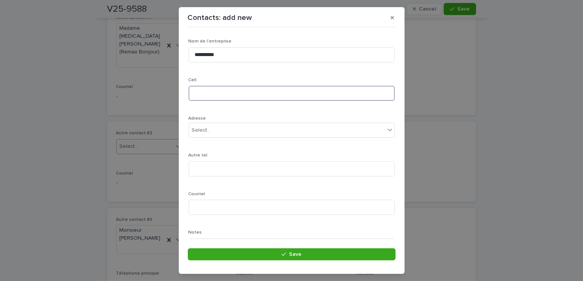
click at [205, 91] on input at bounding box center [292, 93] width 206 height 15
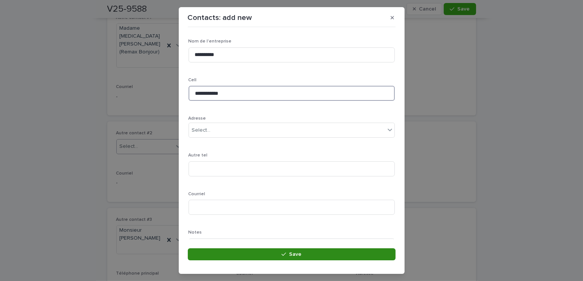
type input "**********"
click at [304, 255] on button "Save" at bounding box center [292, 255] width 208 height 12
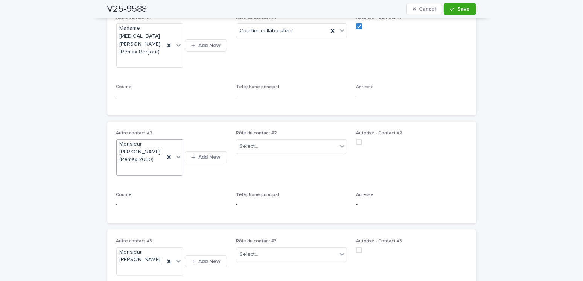
scroll to position [452, 0]
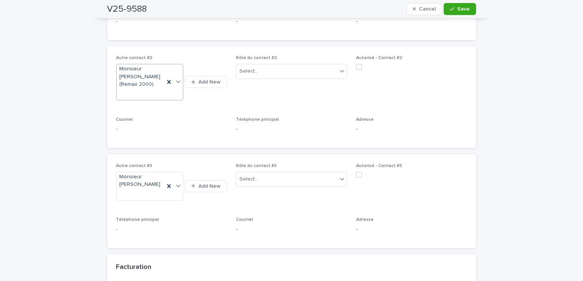
click at [261, 55] on div "Rôle du contact #2 Select..." at bounding box center [291, 69] width 111 height 29
click at [260, 65] on div "Select..." at bounding box center [287, 71] width 101 height 12
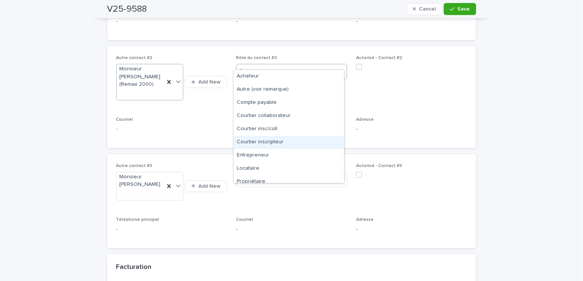
click at [273, 142] on div "Courtier inscripteur" at bounding box center [289, 142] width 110 height 13
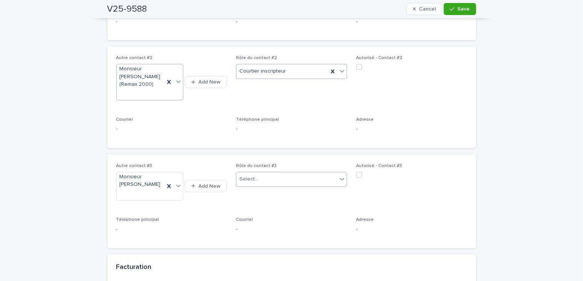
click at [256, 173] on div "Select..." at bounding box center [287, 179] width 101 height 12
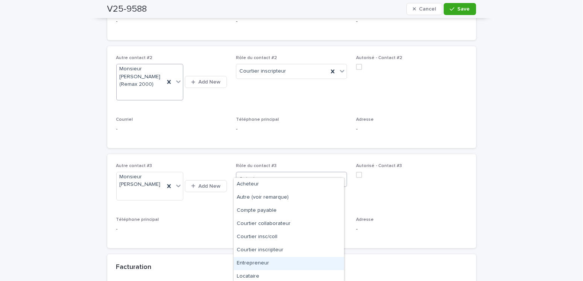
scroll to position [28, 0]
click at [260, 260] on div "Propriétaire" at bounding box center [289, 261] width 110 height 13
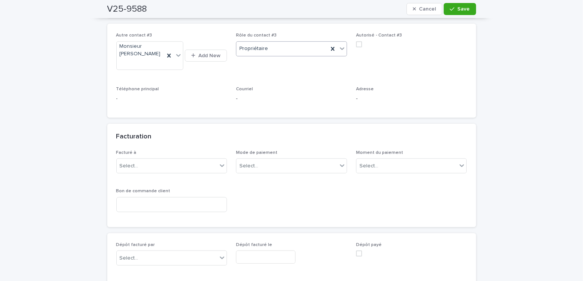
scroll to position [696, 0]
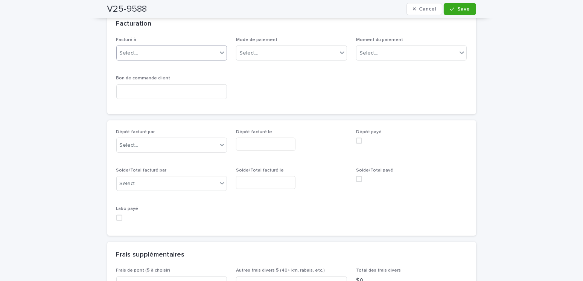
click at [141, 47] on div "Select..." at bounding box center [167, 53] width 101 height 12
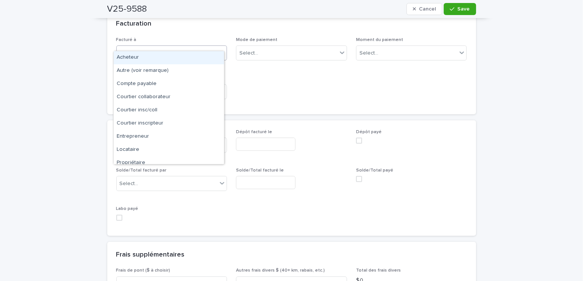
click at [139, 56] on div "Acheteur" at bounding box center [169, 57] width 110 height 13
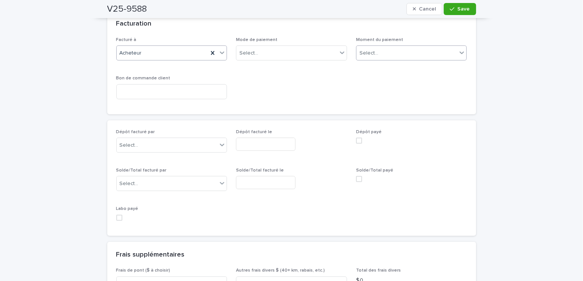
click at [389, 47] on div "Select..." at bounding box center [407, 53] width 101 height 12
click at [380, 55] on div "Au sondage" at bounding box center [409, 57] width 110 height 13
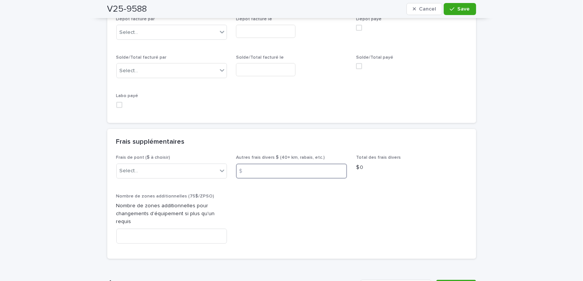
click at [260, 164] on input at bounding box center [291, 171] width 111 height 15
type input "*"
click at [186, 165] on div "Select..." at bounding box center [167, 171] width 101 height 12
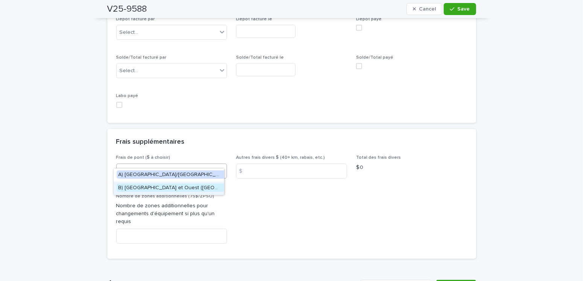
click at [150, 188] on span "B) Rive Nord et Ouest (Vaudreuil, etc.) 2024: 25$" at bounding box center [206, 188] width 178 height 8
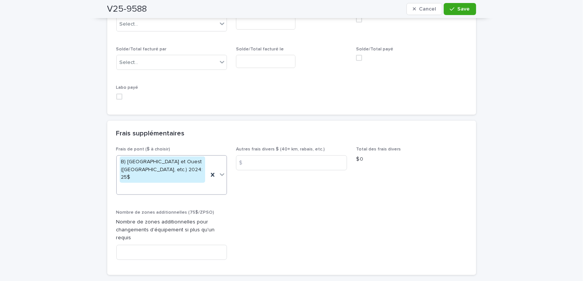
scroll to position [968, 0]
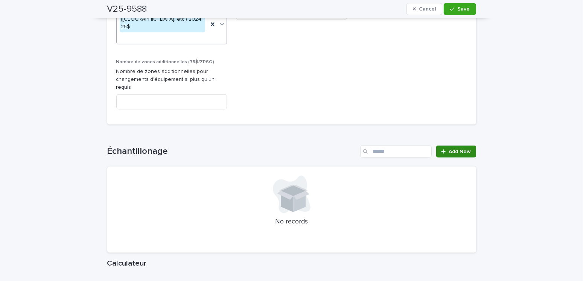
click at [455, 146] on link "Add New" at bounding box center [457, 152] width 40 height 12
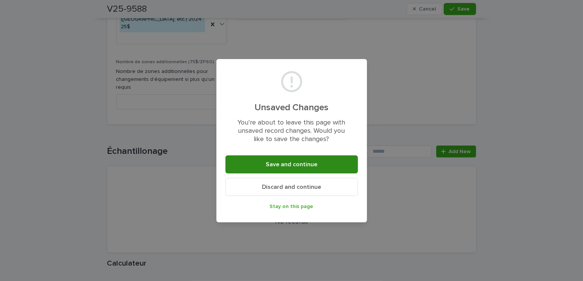
click at [273, 164] on span "Save and continue" at bounding box center [292, 165] width 52 height 6
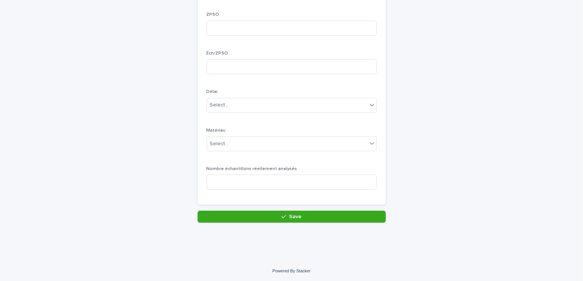
scroll to position [28, 0]
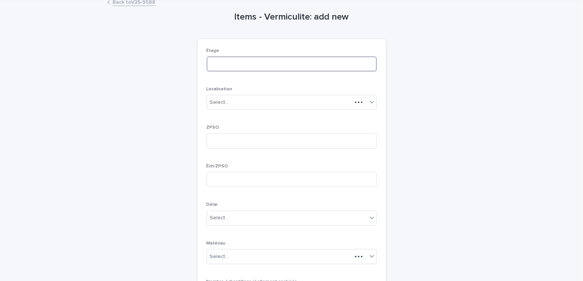
click at [221, 64] on input at bounding box center [292, 64] width 170 height 15
click at [223, 102] on div "Select..." at bounding box center [219, 103] width 19 height 8
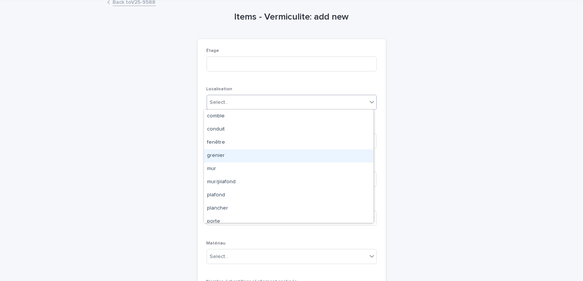
click at [220, 155] on div "grenier" at bounding box center [289, 156] width 170 height 13
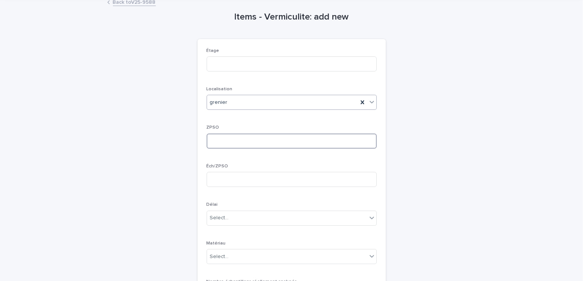
click at [221, 139] on input at bounding box center [292, 141] width 170 height 15
type input "*"
click at [240, 219] on div "Select..." at bounding box center [287, 218] width 160 height 12
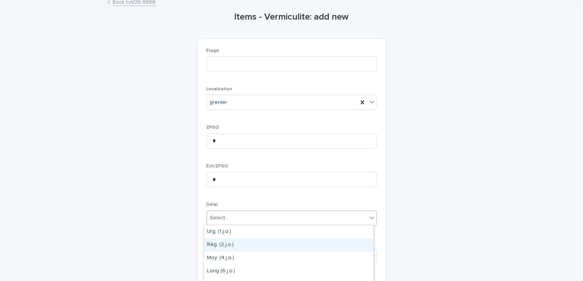
drag, startPoint x: 231, startPoint y: 252, endPoint x: 234, endPoint y: 244, distance: 8.5
click at [234, 244] on div "Rég. (2 j.o.)" at bounding box center [289, 245] width 170 height 13
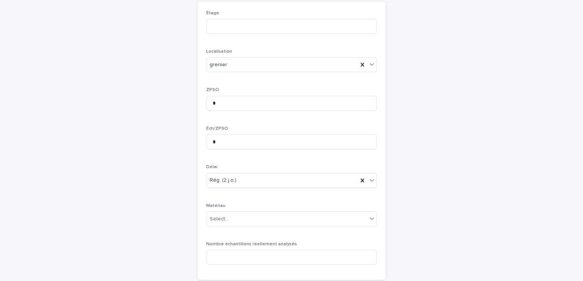
scroll to position [104, 0]
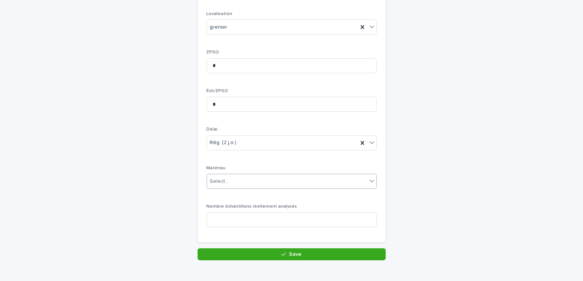
click at [240, 179] on div "Select..." at bounding box center [287, 182] width 160 height 12
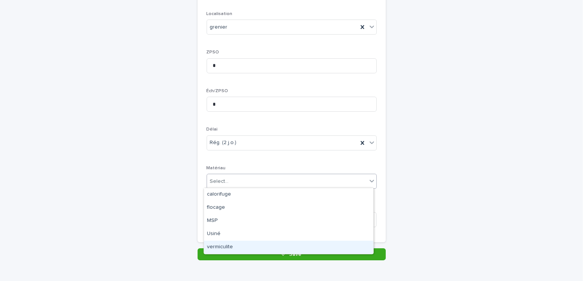
click at [223, 246] on div "vermiculite" at bounding box center [289, 247] width 170 height 13
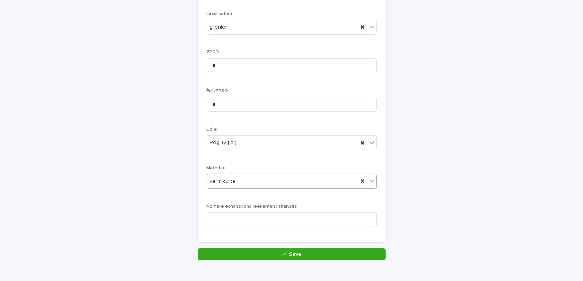
scroll to position [141, 0]
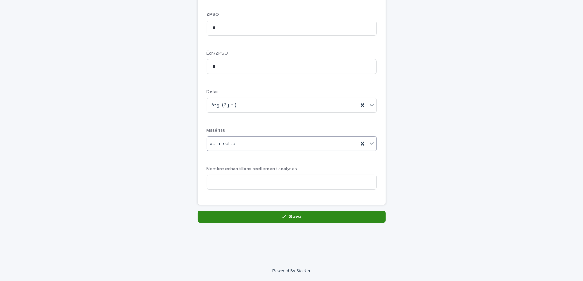
click at [305, 218] on button "Save" at bounding box center [292, 217] width 188 height 12
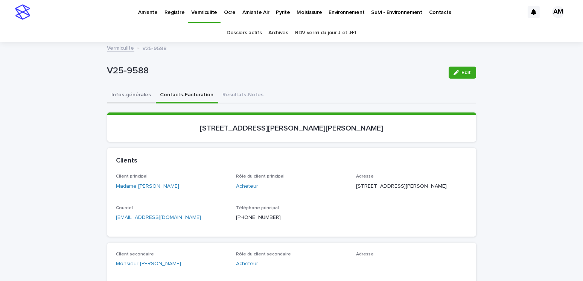
click at [128, 93] on button "Infos-générales" at bounding box center [131, 96] width 49 height 16
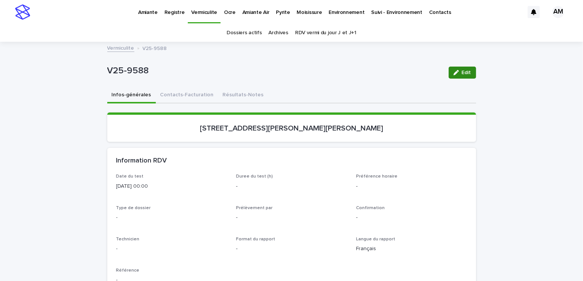
click at [457, 70] on div "button" at bounding box center [458, 72] width 8 height 5
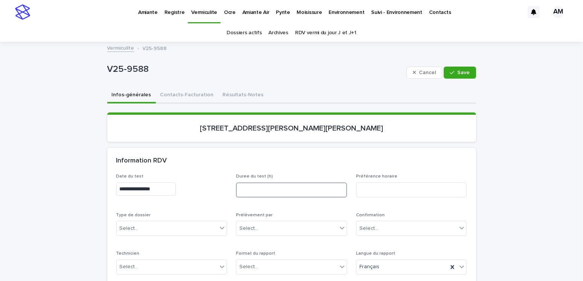
click at [260, 190] on input at bounding box center [291, 190] width 111 height 15
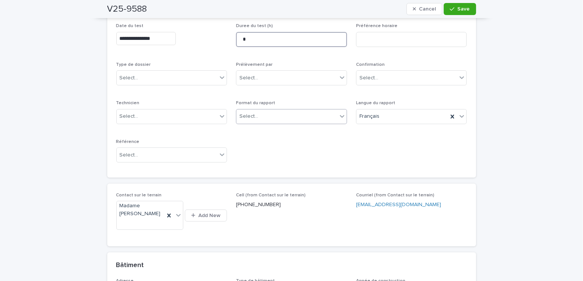
type input "*"
click at [267, 111] on div "Select..." at bounding box center [287, 116] width 101 height 12
click at [262, 129] on div "Électronique" at bounding box center [289, 130] width 110 height 13
click at [124, 153] on div "Select..." at bounding box center [129, 155] width 19 height 8
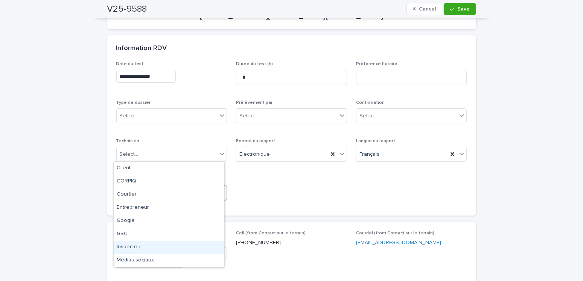
scroll to position [170, 0]
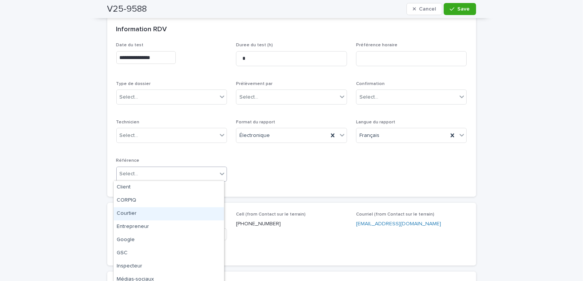
drag, startPoint x: 128, startPoint y: 211, endPoint x: 228, endPoint y: 157, distance: 112.9
click at [128, 211] on div "Courtier" at bounding box center [169, 214] width 110 height 13
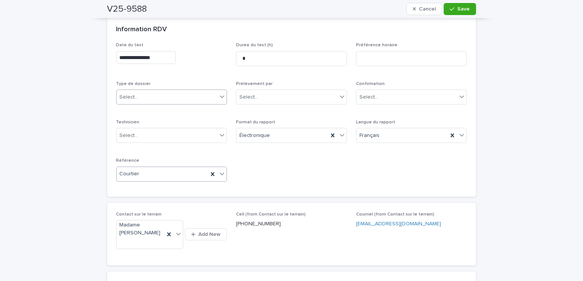
click at [163, 93] on div "Select..." at bounding box center [167, 97] width 101 height 12
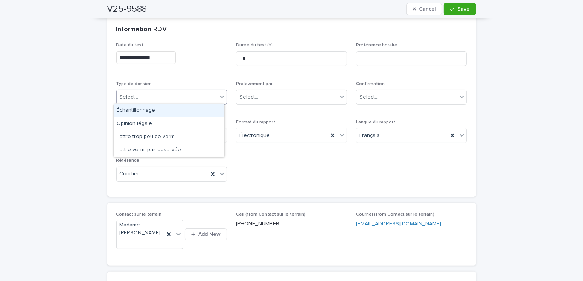
click at [136, 110] on div "Échantillonnage" at bounding box center [169, 110] width 110 height 13
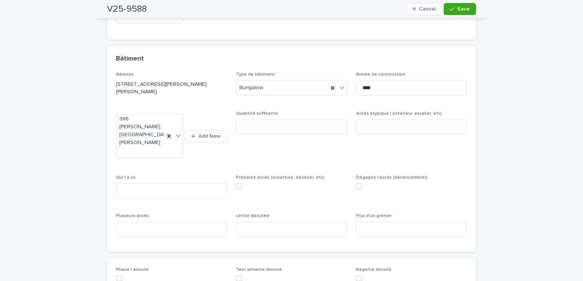
scroll to position [471, 0]
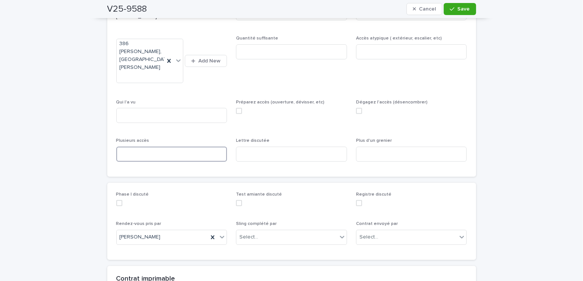
click at [141, 147] on input at bounding box center [171, 154] width 111 height 15
type input "***"
click at [377, 147] on input at bounding box center [411, 154] width 111 height 15
type input "***"
click at [151, 108] on input at bounding box center [171, 115] width 111 height 15
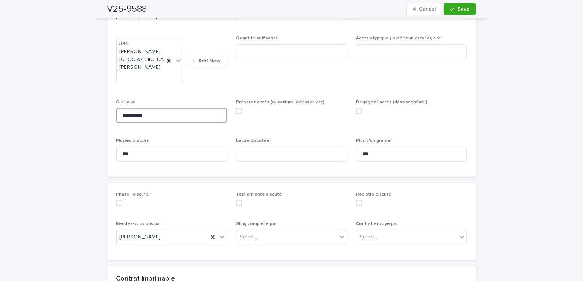
click at [236, 108] on span at bounding box center [239, 111] width 6 height 6
type input "**********"
click at [352, 102] on div "**********" at bounding box center [291, 82] width 351 height 171
click at [366, 44] on input at bounding box center [411, 51] width 111 height 15
click at [254, 56] on input at bounding box center [291, 51] width 111 height 15
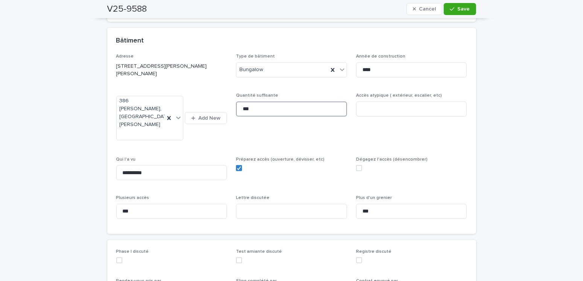
scroll to position [564, 0]
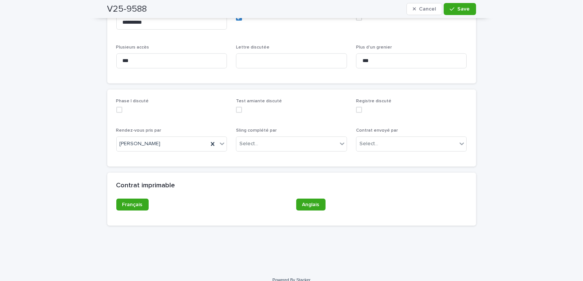
type input "***"
click at [237, 104] on div "Test amiante discuté" at bounding box center [291, 109] width 111 height 20
click at [236, 107] on span at bounding box center [239, 110] width 6 height 6
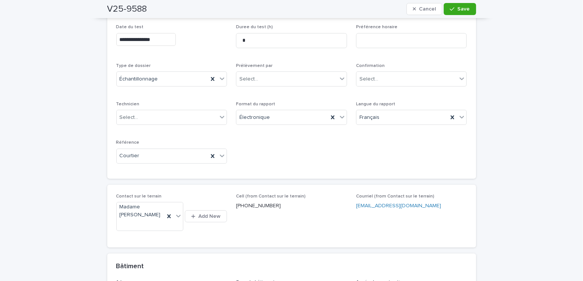
scroll to position [150, 0]
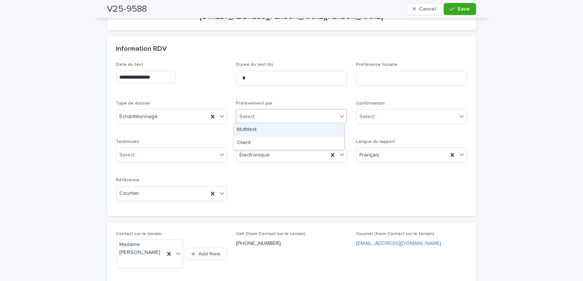
click at [259, 115] on input "text" at bounding box center [259, 117] width 1 height 6
click at [246, 129] on div "Multitest" at bounding box center [289, 130] width 110 height 13
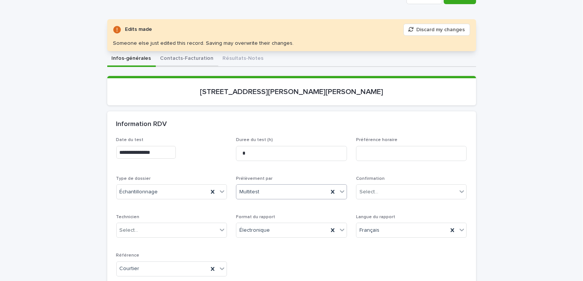
click at [185, 57] on button "Contacts-Facturation" at bounding box center [187, 59] width 63 height 16
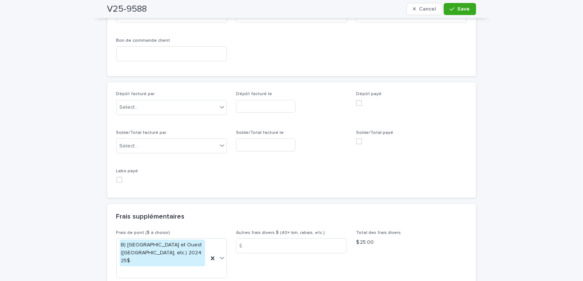
scroll to position [742, 0]
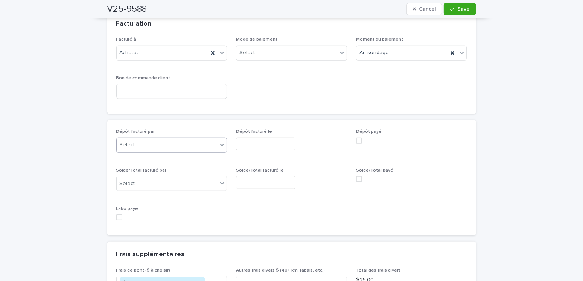
click at [160, 139] on div "Select..." at bounding box center [167, 145] width 101 height 12
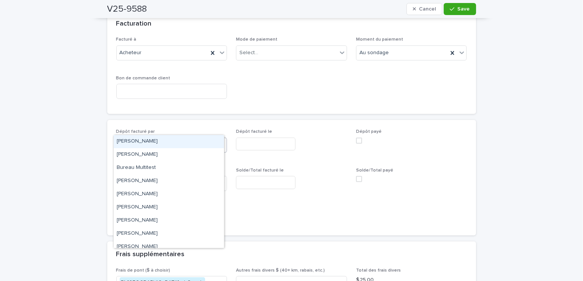
click at [145, 142] on div "Amilie Mainville" at bounding box center [169, 141] width 110 height 13
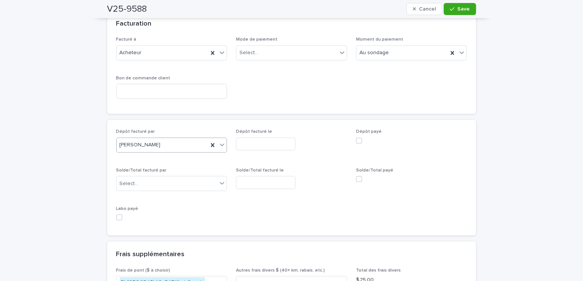
click at [243, 138] on input "text" at bounding box center [266, 144] width 60 height 13
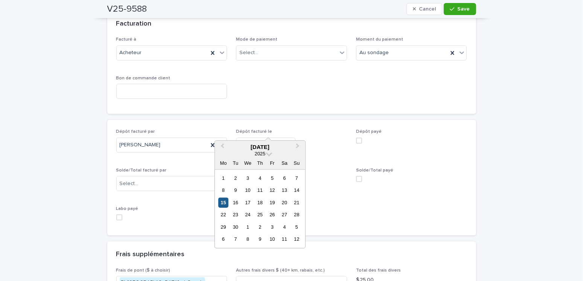
click at [224, 202] on div "15" at bounding box center [223, 203] width 10 height 10
type input "**********"
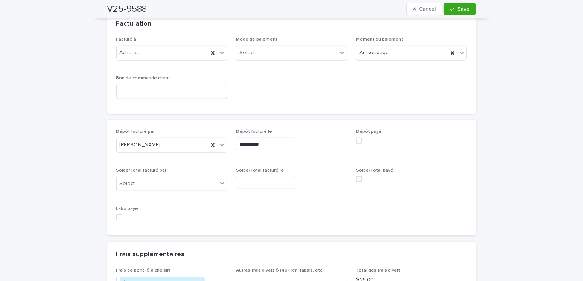
scroll to position [666, 0]
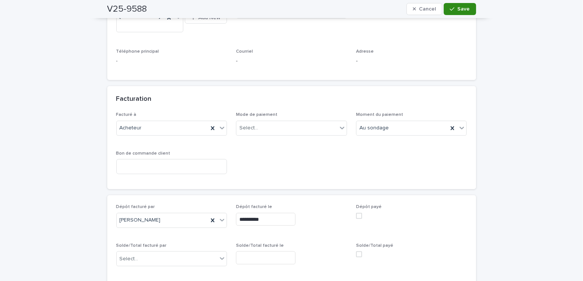
click at [463, 12] on button "Save" at bounding box center [460, 9] width 32 height 12
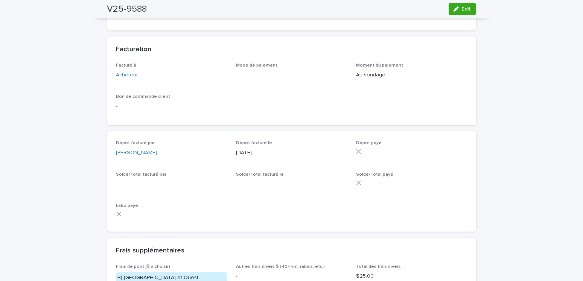
scroll to position [533, 0]
